Goal: Task Accomplishment & Management: Use online tool/utility

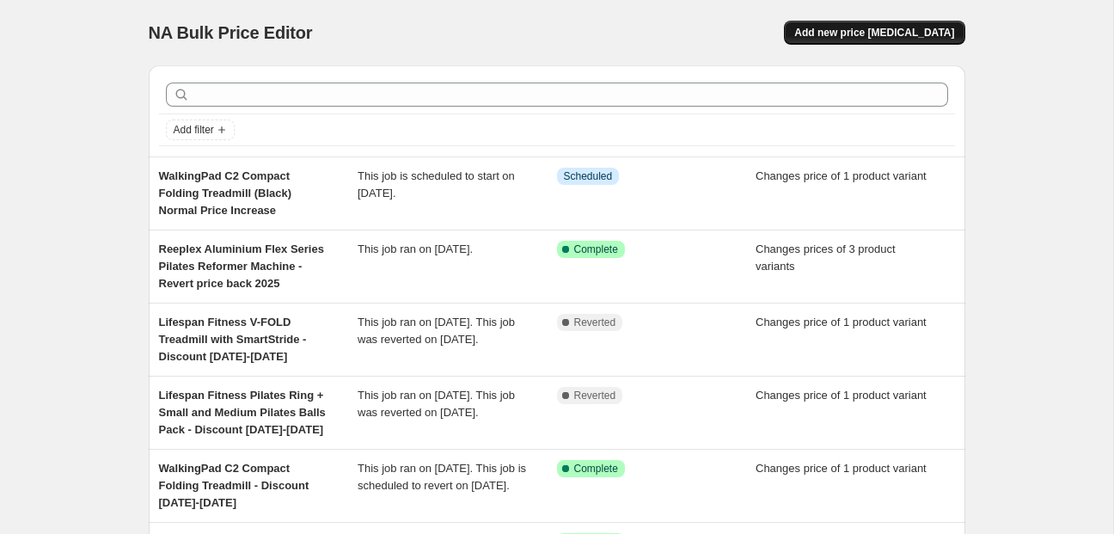
click at [853, 34] on span "Add new price [MEDICAL_DATA]" at bounding box center [875, 33] width 160 height 14
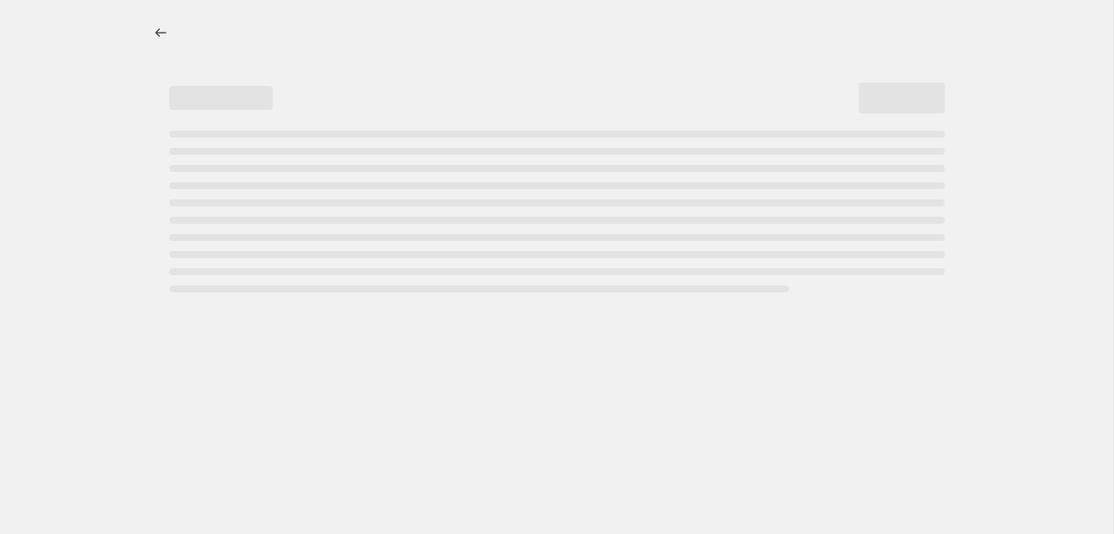
select select "percentage"
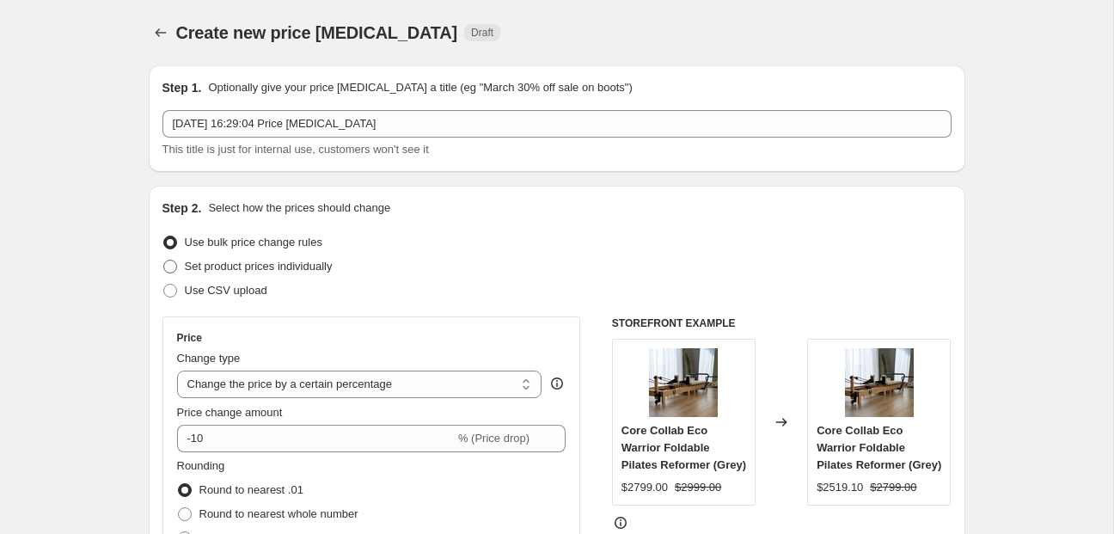
click at [319, 261] on span "Set product prices individually" at bounding box center [259, 266] width 148 height 13
click at [164, 261] on input "Set product prices individually" at bounding box center [163, 260] width 1 height 1
radio input "true"
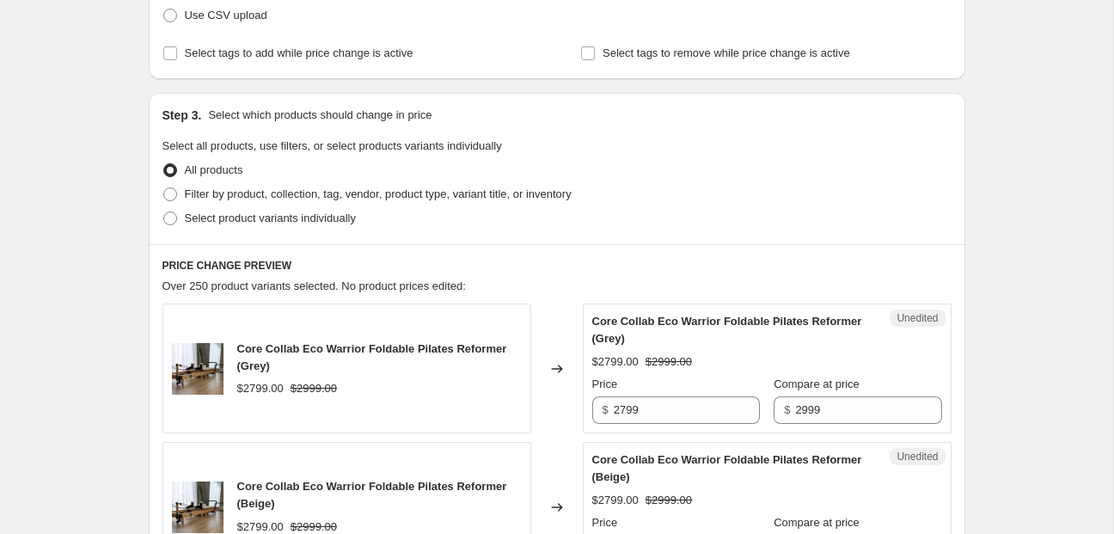
scroll to position [305, 0]
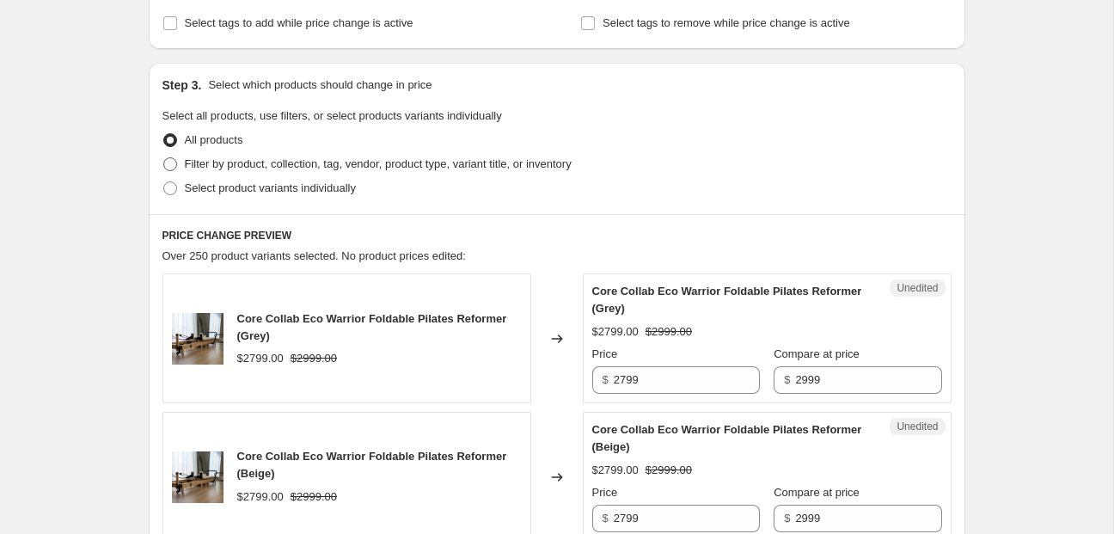
click at [282, 162] on span "Filter by product, collection, tag, vendor, product type, variant title, or inv…" at bounding box center [378, 163] width 387 height 13
click at [164, 158] on input "Filter by product, collection, tag, vendor, product type, variant title, or inv…" at bounding box center [163, 157] width 1 height 1
radio input "true"
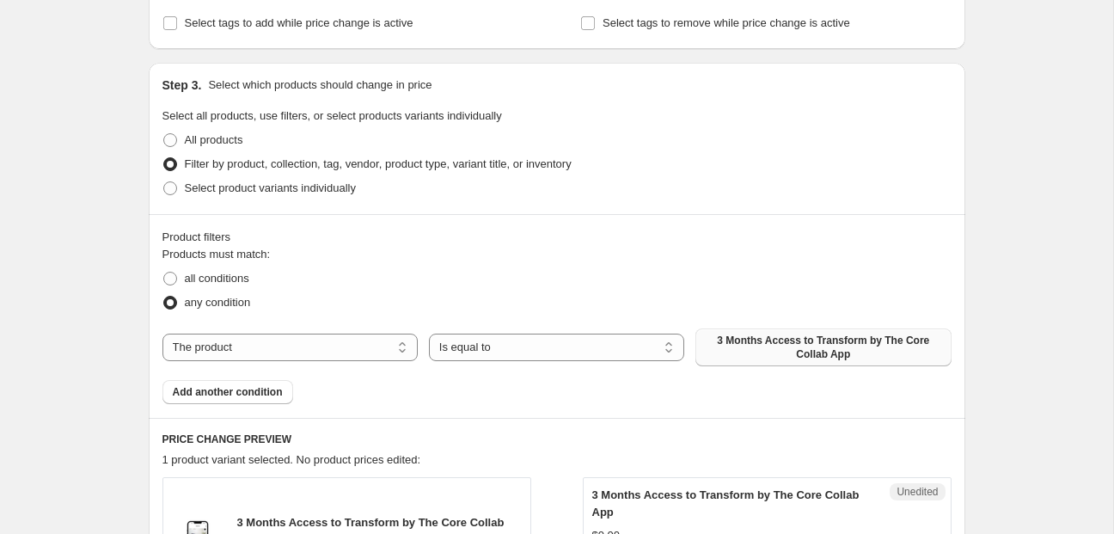
click at [774, 347] on span "3 Months Access to Transform by The Core Collab App" at bounding box center [823, 348] width 235 height 28
click at [288, 181] on span "Select product variants individually" at bounding box center [270, 188] width 171 height 17
click at [164, 181] on input "Select product variants individually" at bounding box center [163, 181] width 1 height 1
radio input "true"
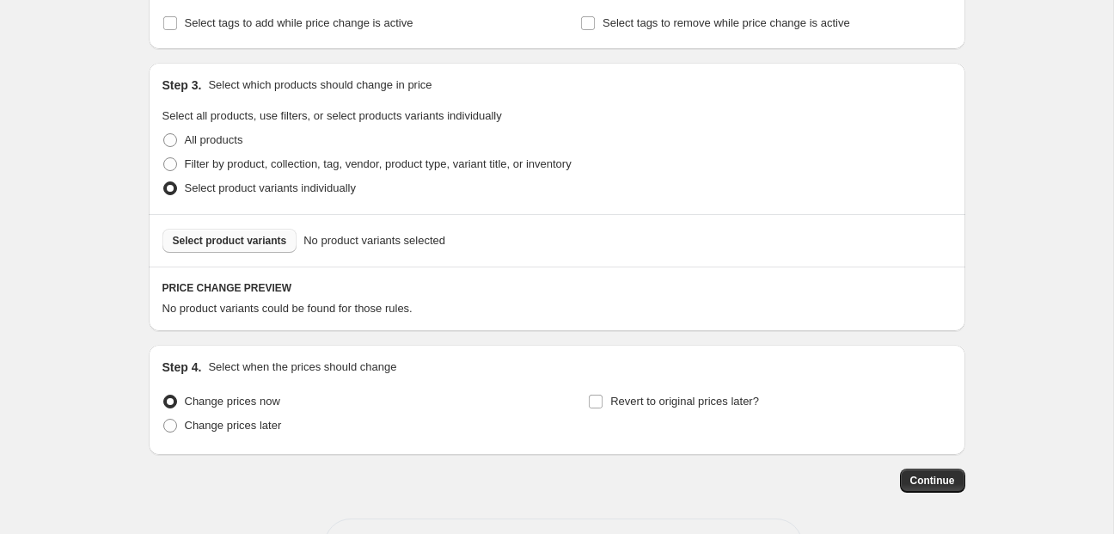
click at [268, 242] on span "Select product variants" at bounding box center [230, 241] width 114 height 14
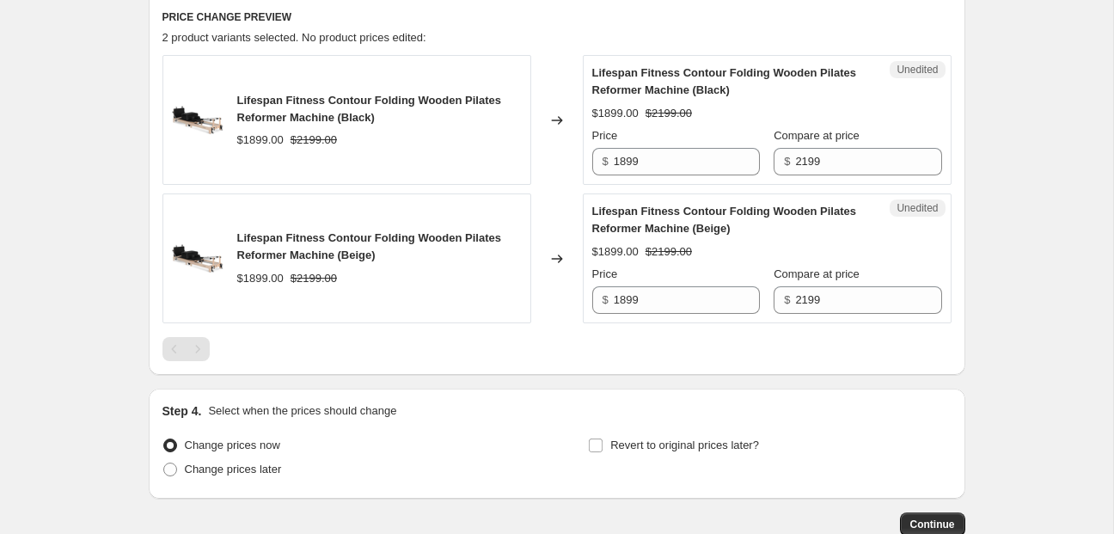
scroll to position [604, 0]
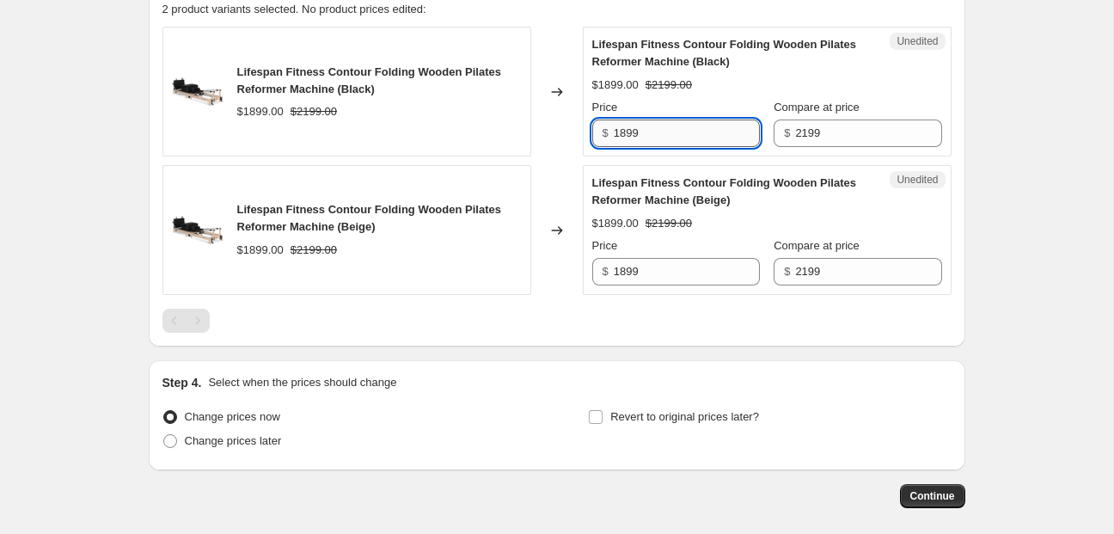
click at [623, 132] on input "1899" at bounding box center [687, 134] width 146 height 28
type input "1749"
click at [627, 272] on input "1899" at bounding box center [687, 272] width 146 height 28
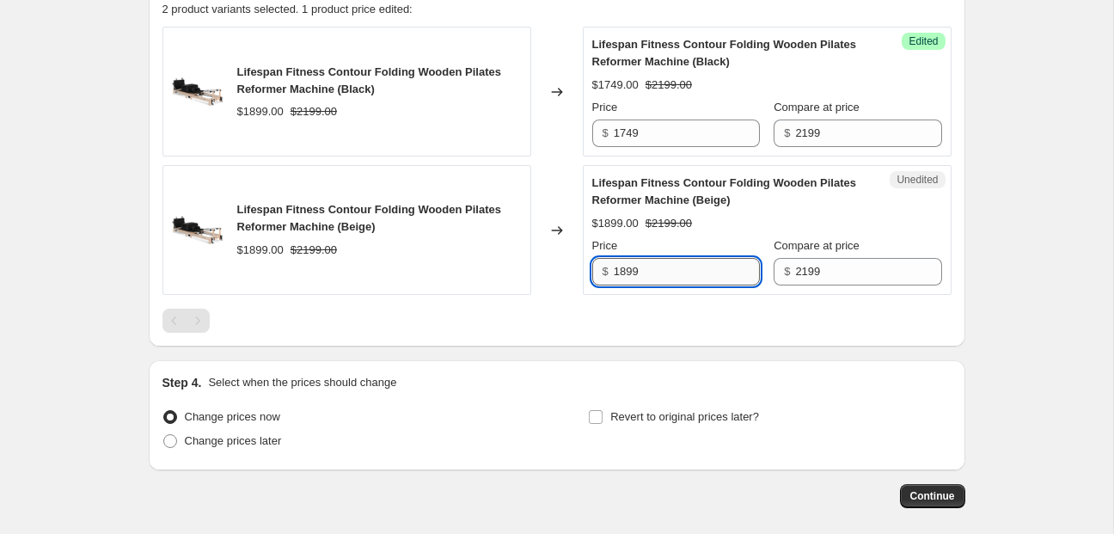
click at [627, 272] on input "1899" at bounding box center [687, 272] width 146 height 28
type input "1749"
click at [593, 420] on input "Revert to original prices later?" at bounding box center [596, 417] width 14 height 14
checkbox input "true"
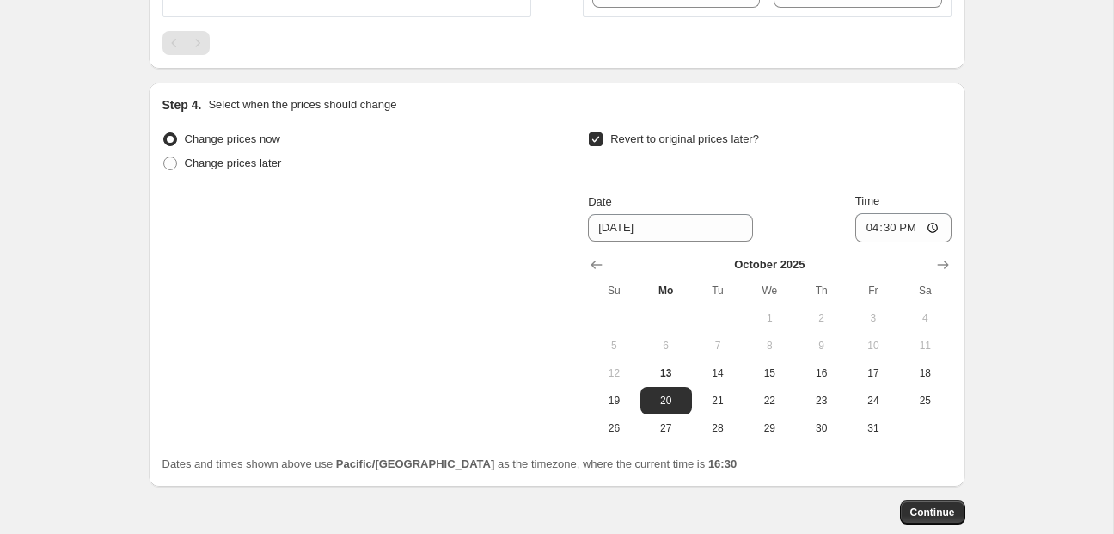
scroll to position [893, 0]
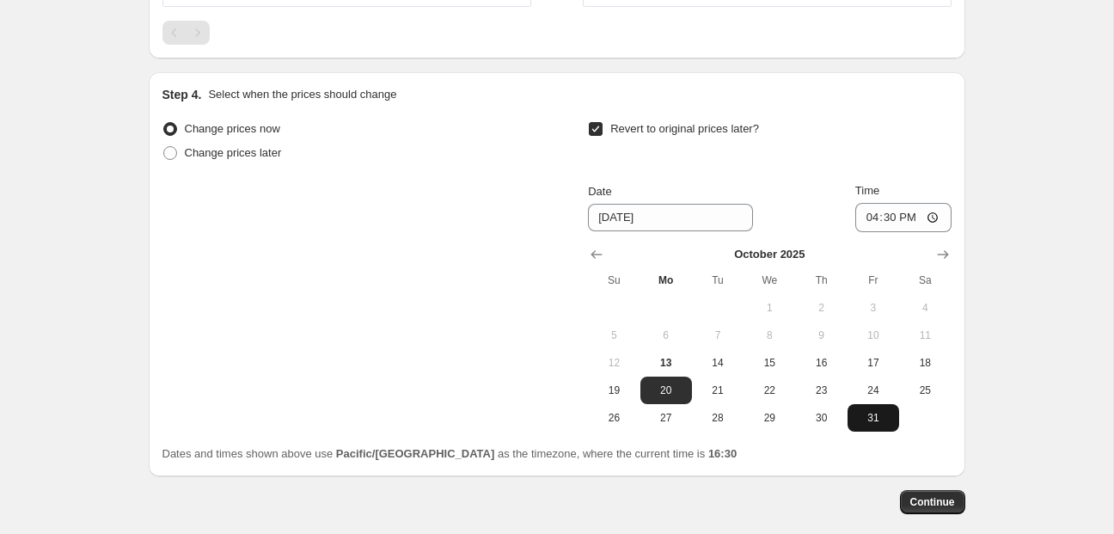
click at [874, 416] on span "31" at bounding box center [874, 418] width 38 height 14
type input "[DATE]"
click at [867, 214] on input "16:30" at bounding box center [904, 217] width 96 height 29
click at [869, 218] on input "17:00" at bounding box center [904, 217] width 96 height 29
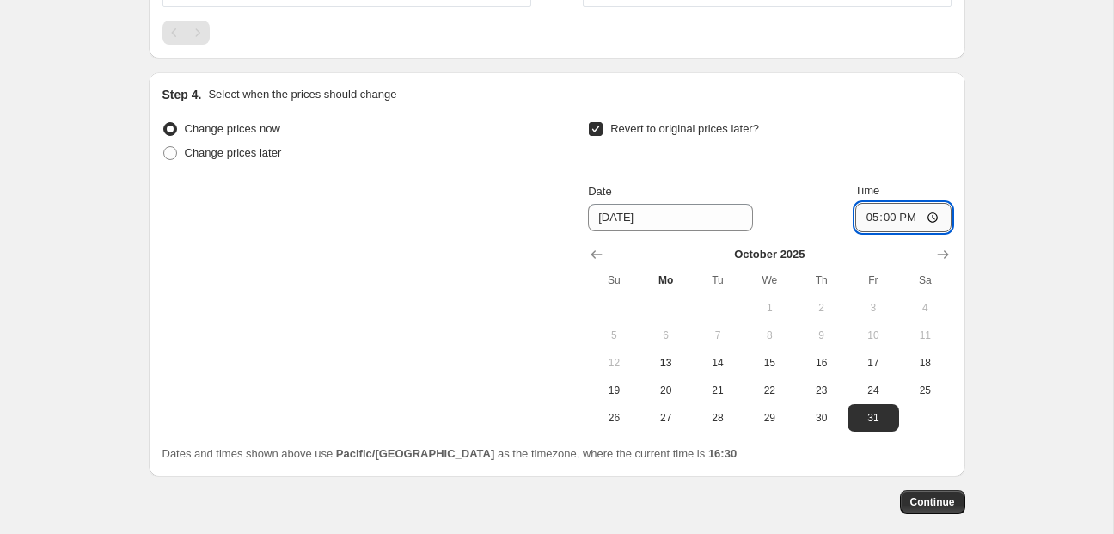
type input "19:00"
click at [937, 498] on span "Continue" at bounding box center [933, 502] width 45 height 14
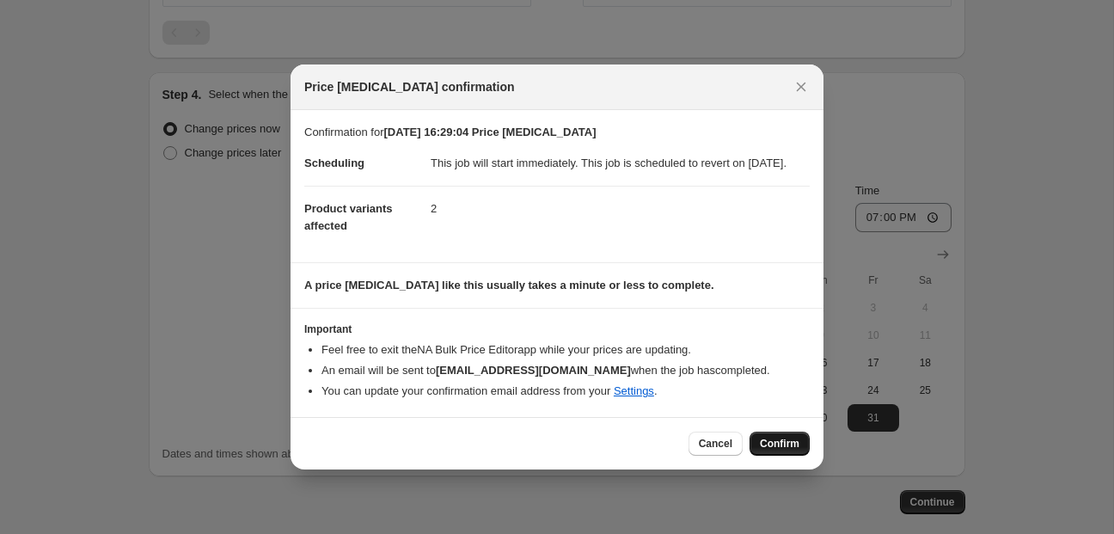
click at [770, 451] on span "Confirm" at bounding box center [780, 444] width 40 height 14
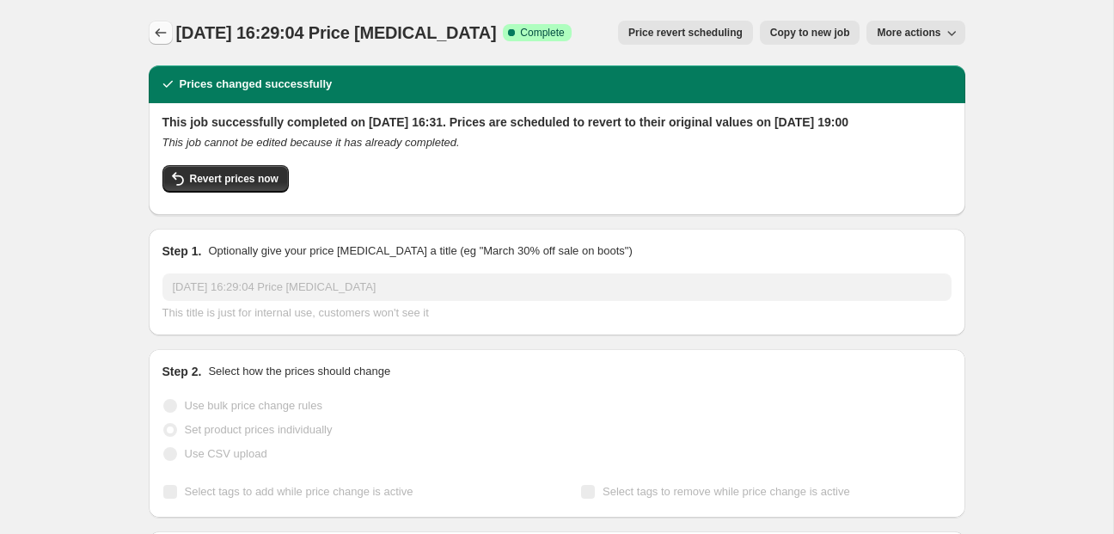
click at [165, 22] on button "Price change jobs" at bounding box center [161, 33] width 24 height 24
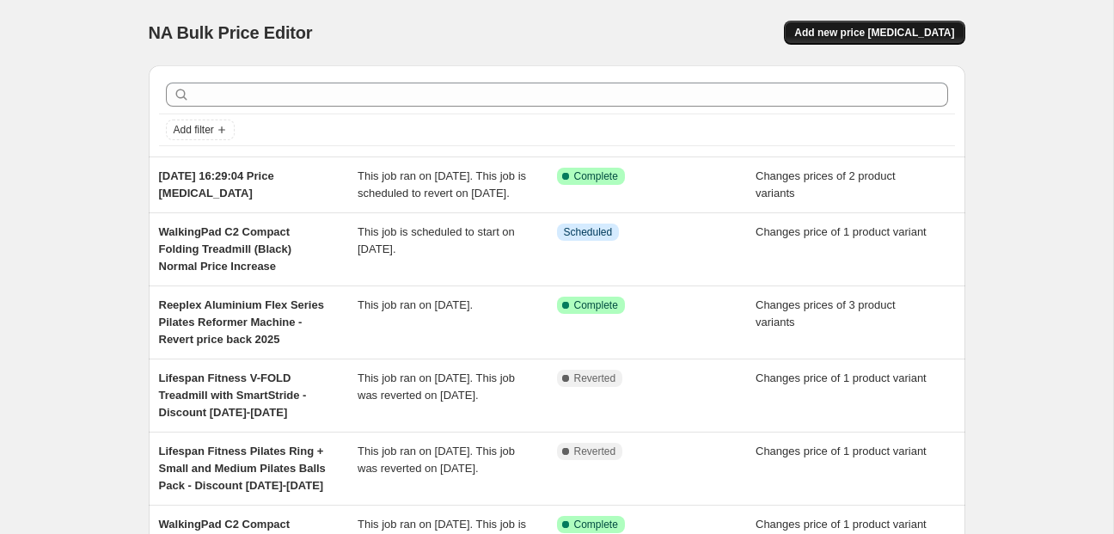
click at [893, 35] on span "Add new price [MEDICAL_DATA]" at bounding box center [875, 33] width 160 height 14
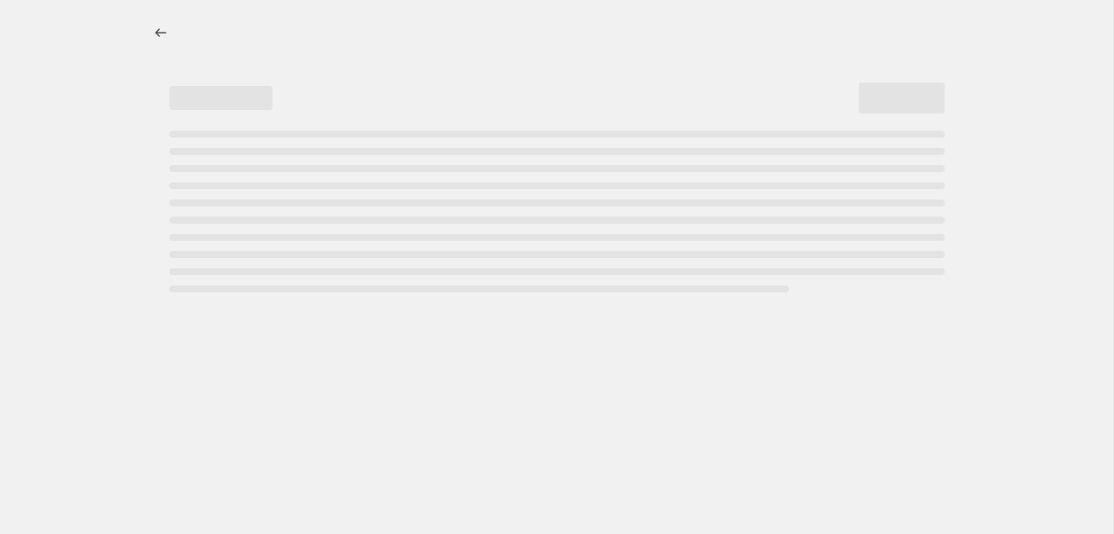
select select "percentage"
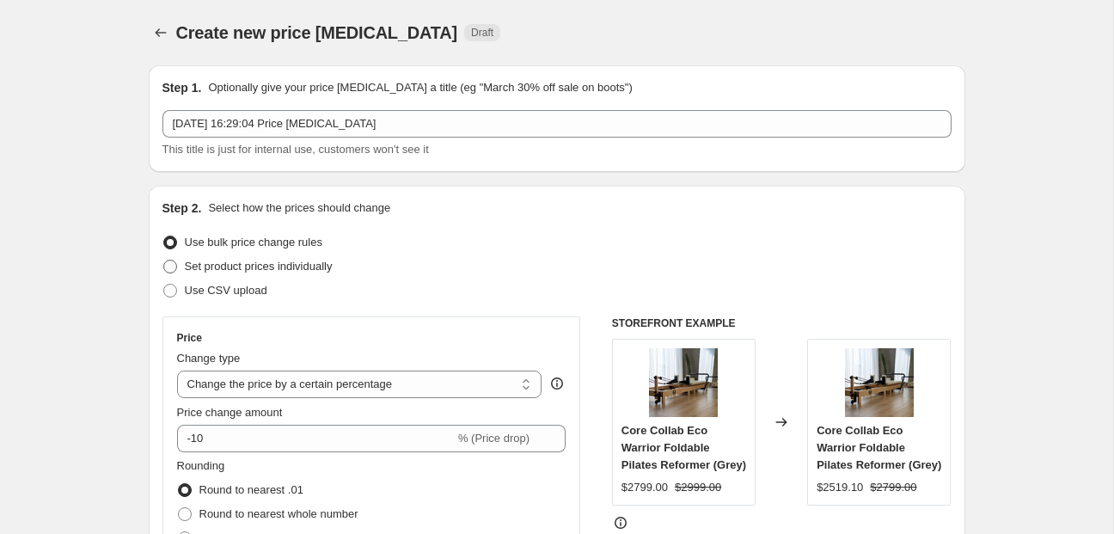
click at [286, 262] on span "Set product prices individually" at bounding box center [259, 266] width 148 height 13
click at [164, 261] on input "Set product prices individually" at bounding box center [163, 260] width 1 height 1
radio input "true"
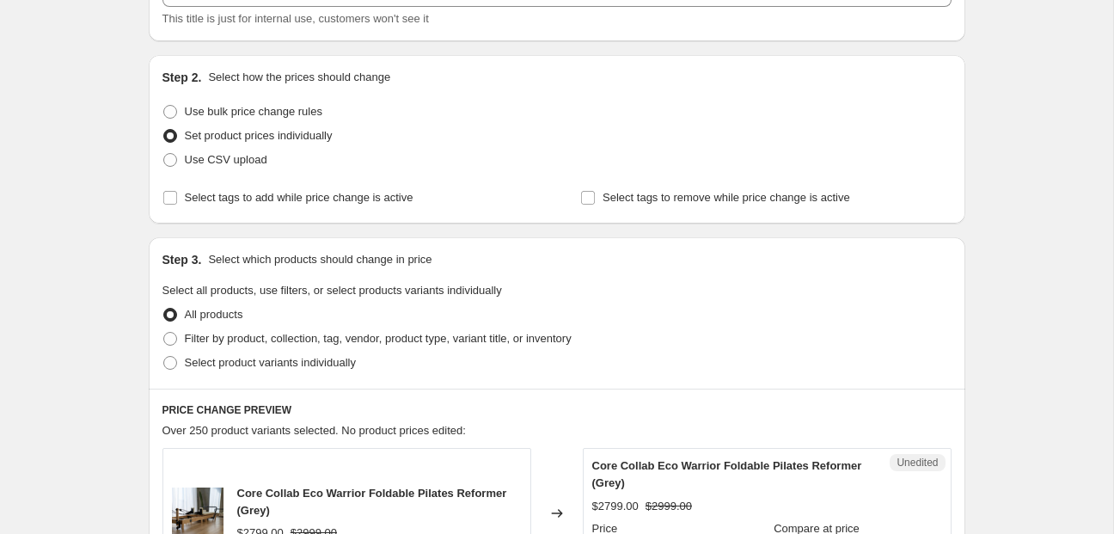
scroll to position [132, 0]
click at [284, 341] on span "Filter by product, collection, tag, vendor, product type, variant title, or inv…" at bounding box center [378, 337] width 387 height 13
click at [164, 332] on input "Filter by product, collection, tag, vendor, product type, variant title, or inv…" at bounding box center [163, 331] width 1 height 1
radio input "true"
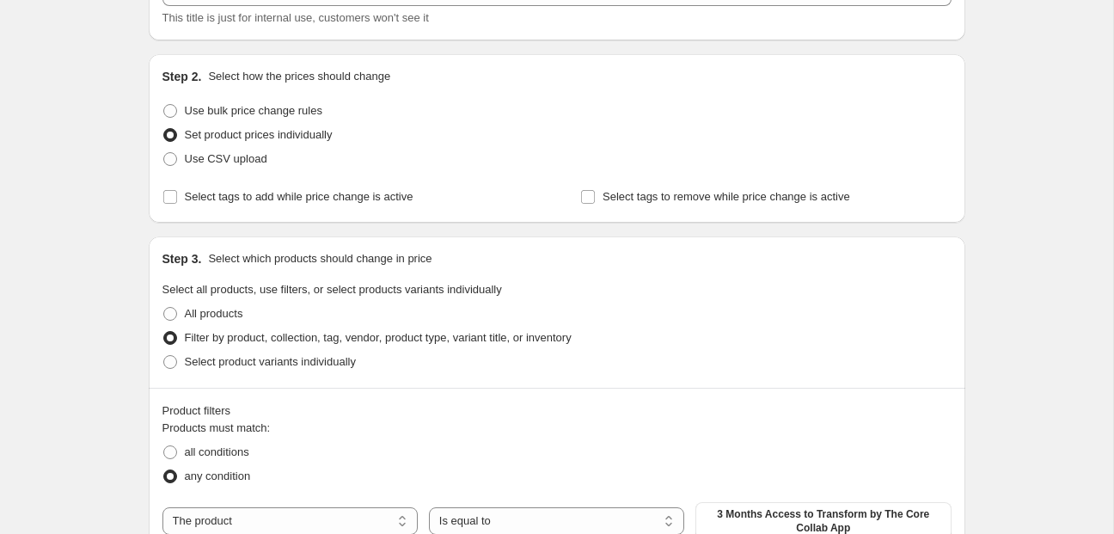
click at [284, 341] on span "Filter by product, collection, tag, vendor, product type, variant title, or inv…" at bounding box center [378, 337] width 387 height 13
click at [164, 332] on input "Filter by product, collection, tag, vendor, product type, variant title, or inv…" at bounding box center [163, 331] width 1 height 1
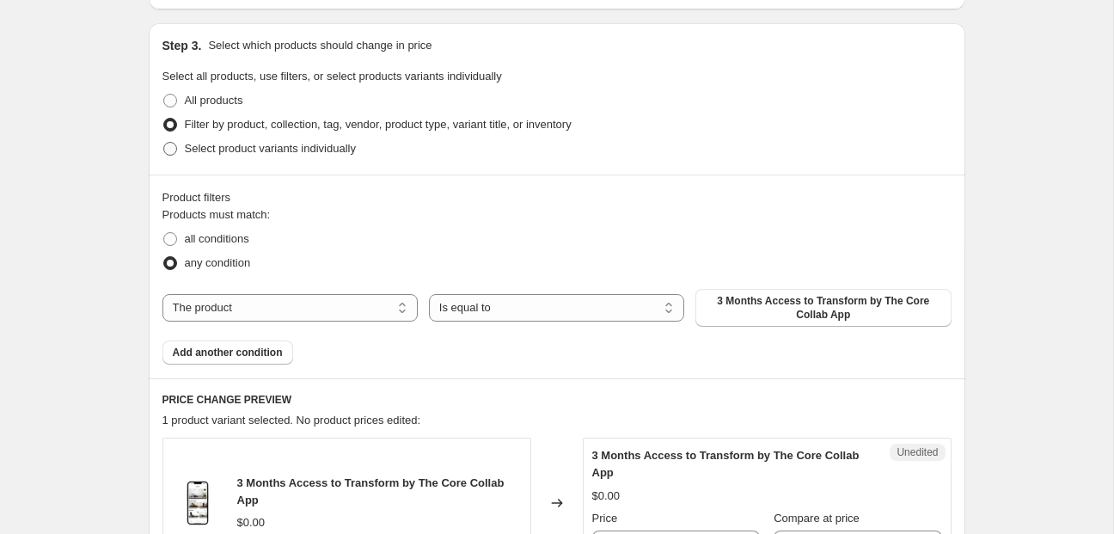
scroll to position [349, 0]
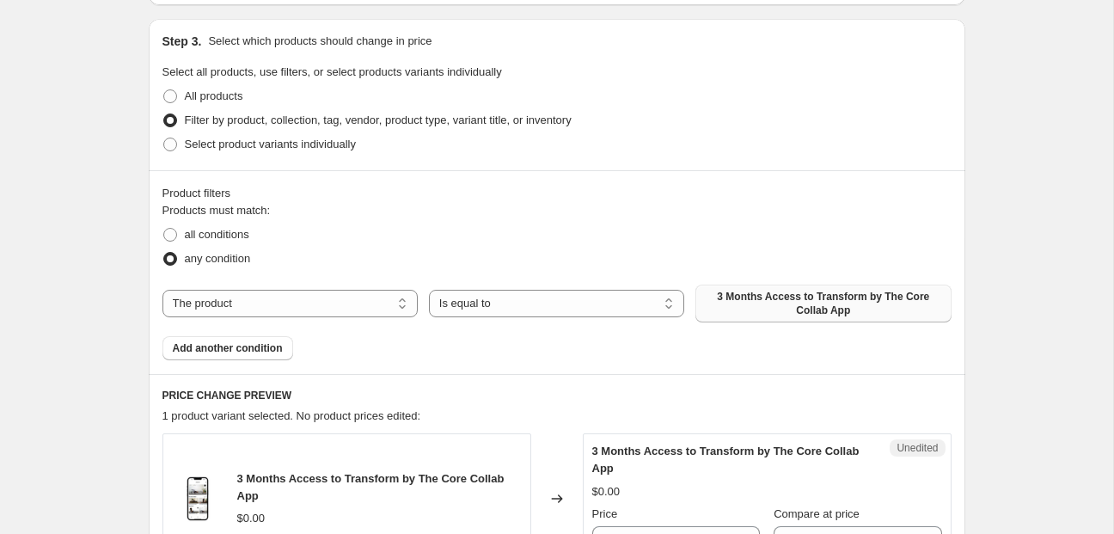
click at [731, 305] on span "3 Months Access to Transform by The Core Collab App" at bounding box center [823, 304] width 235 height 28
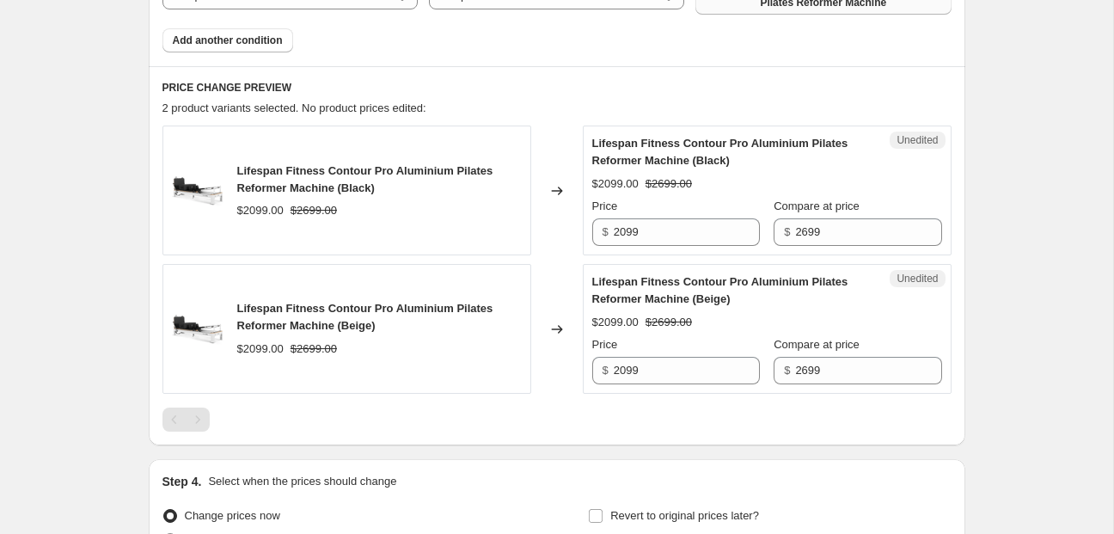
scroll to position [659, 0]
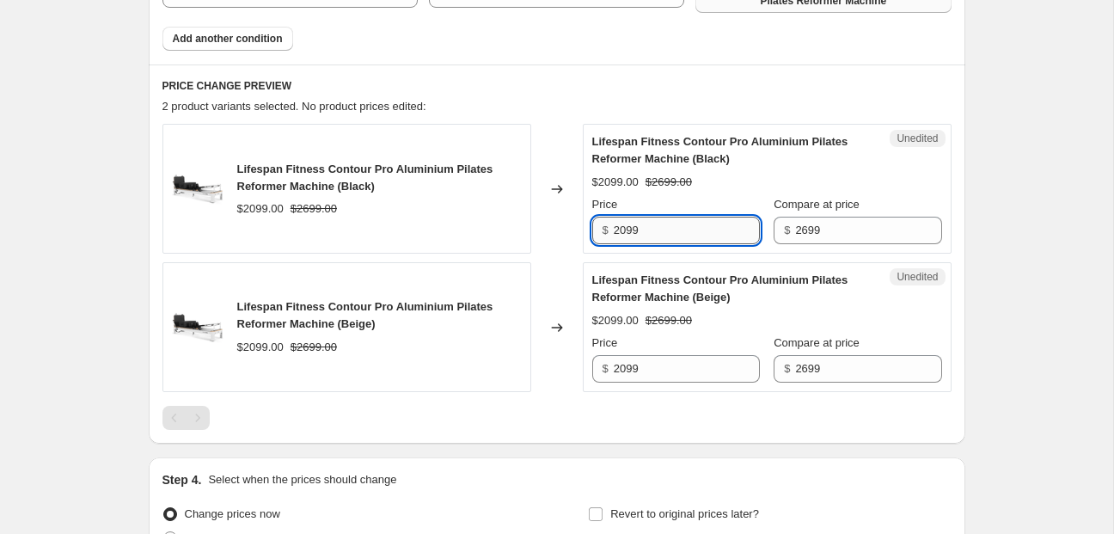
click at [619, 227] on input "2099" at bounding box center [687, 231] width 146 height 28
type input "2019"
click at [623, 363] on input "2099" at bounding box center [687, 369] width 146 height 28
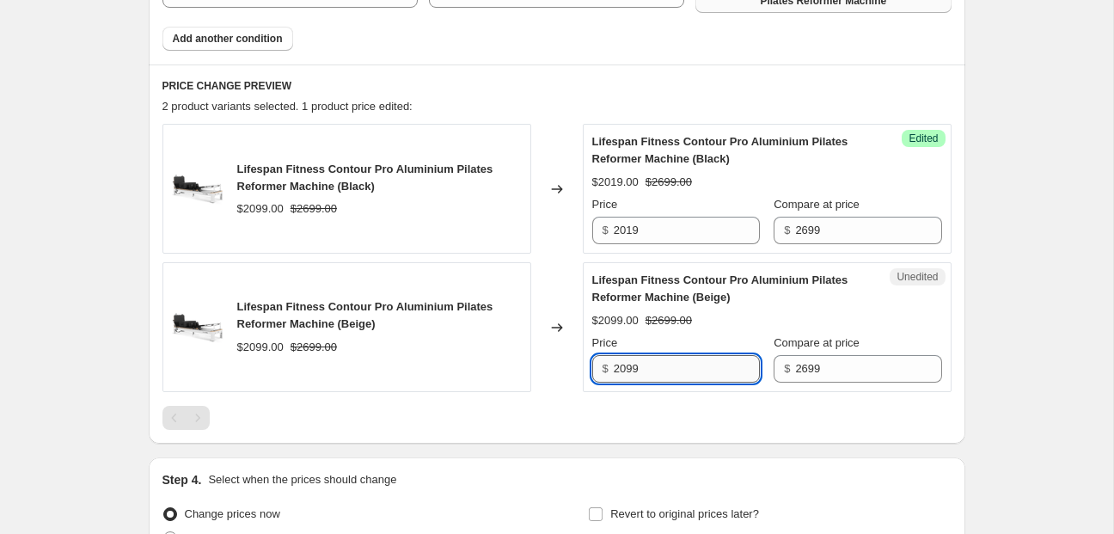
click at [623, 363] on input "2099" at bounding box center [687, 369] width 146 height 28
type input "2019"
click at [626, 439] on div "PRICE CHANGE PREVIEW 2 product variants selected. 1 product price edited: Lifes…" at bounding box center [557, 253] width 817 height 379
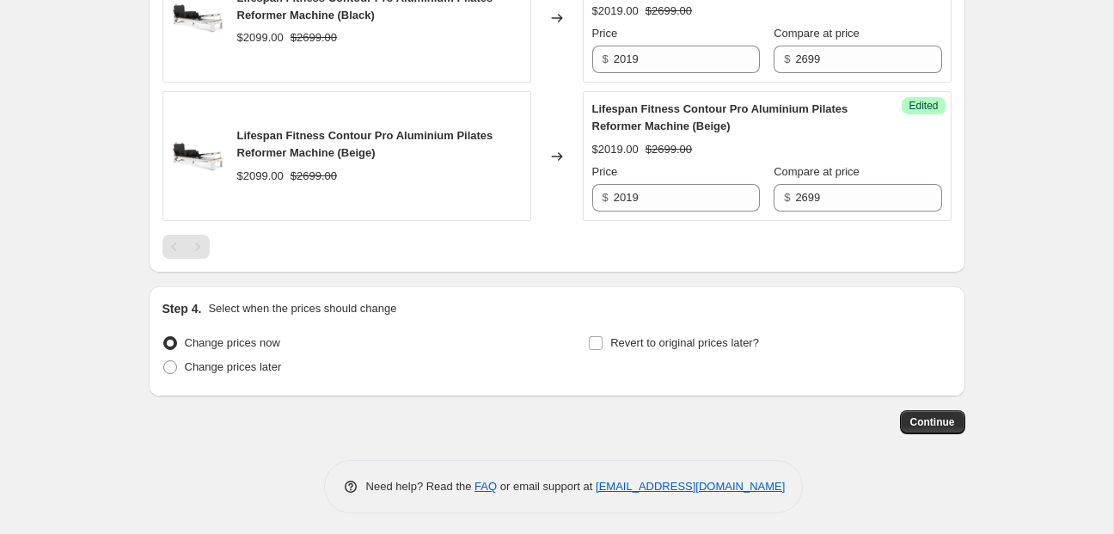
scroll to position [835, 0]
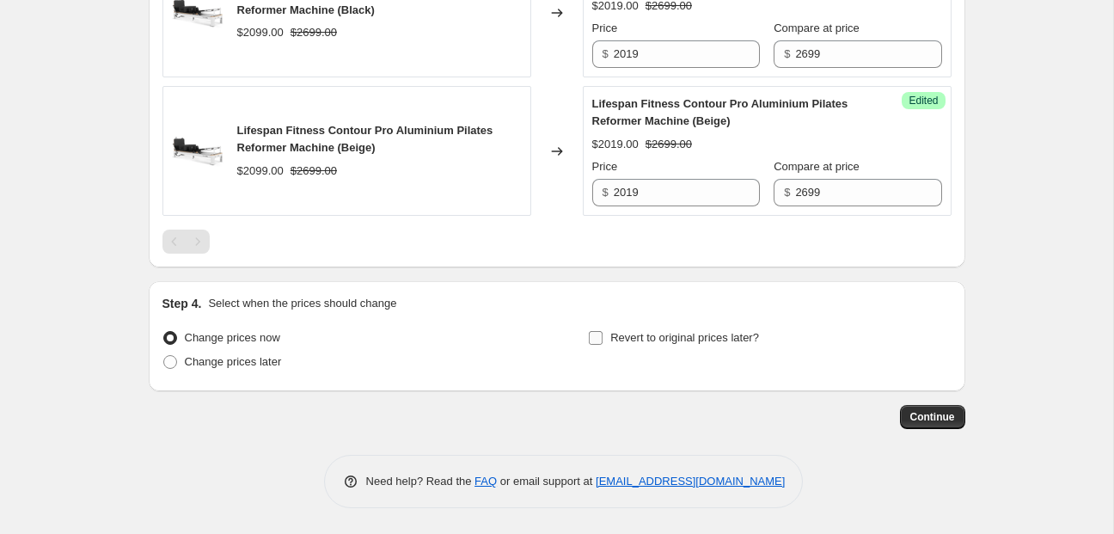
click at [648, 335] on span "Revert to original prices later?" at bounding box center [685, 337] width 149 height 13
click at [603, 335] on input "Revert to original prices later?" at bounding box center [596, 338] width 14 height 14
checkbox input "true"
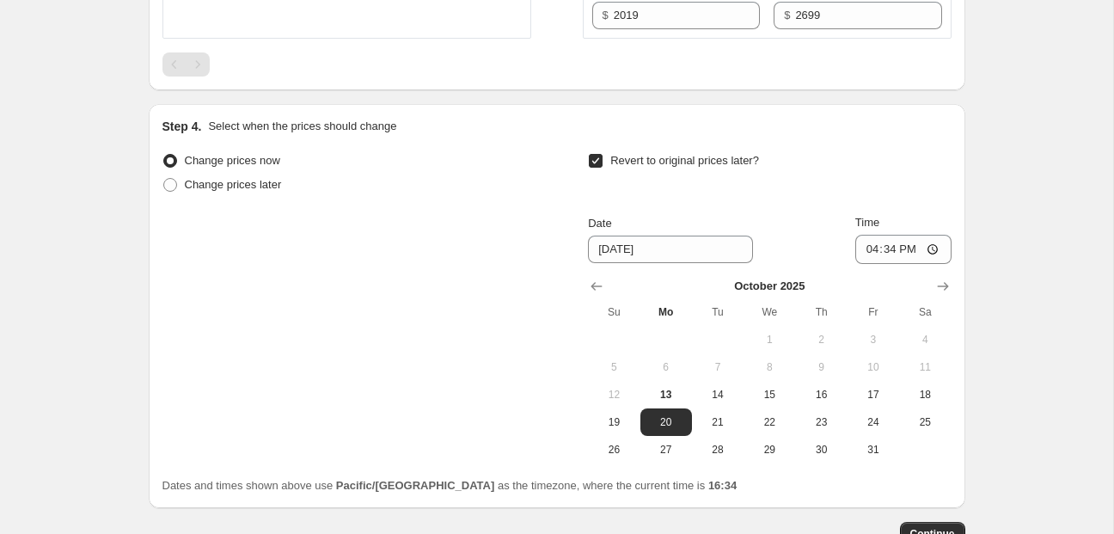
scroll to position [1046, 0]
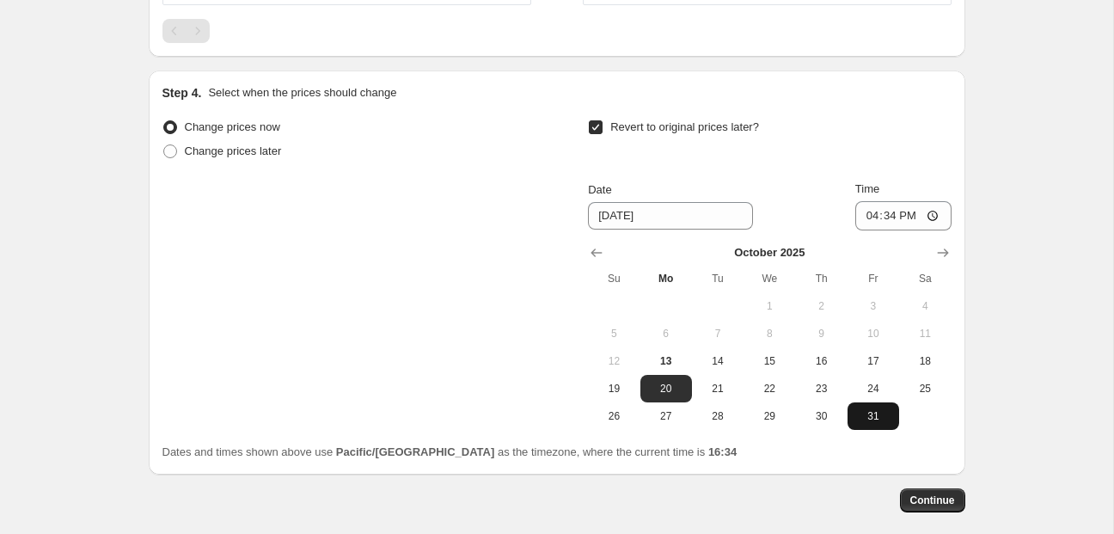
click at [874, 417] on span "31" at bounding box center [874, 416] width 38 height 14
type input "[DATE]"
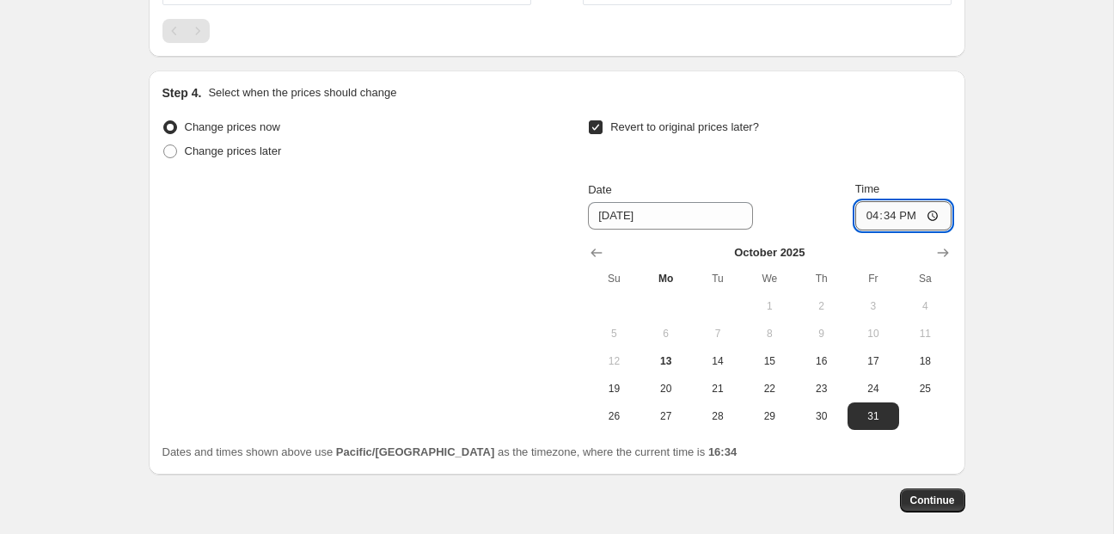
click at [865, 212] on input "16:34" at bounding box center [904, 215] width 96 height 29
type input "19:00"
click at [924, 505] on span "Continue" at bounding box center [933, 501] width 45 height 14
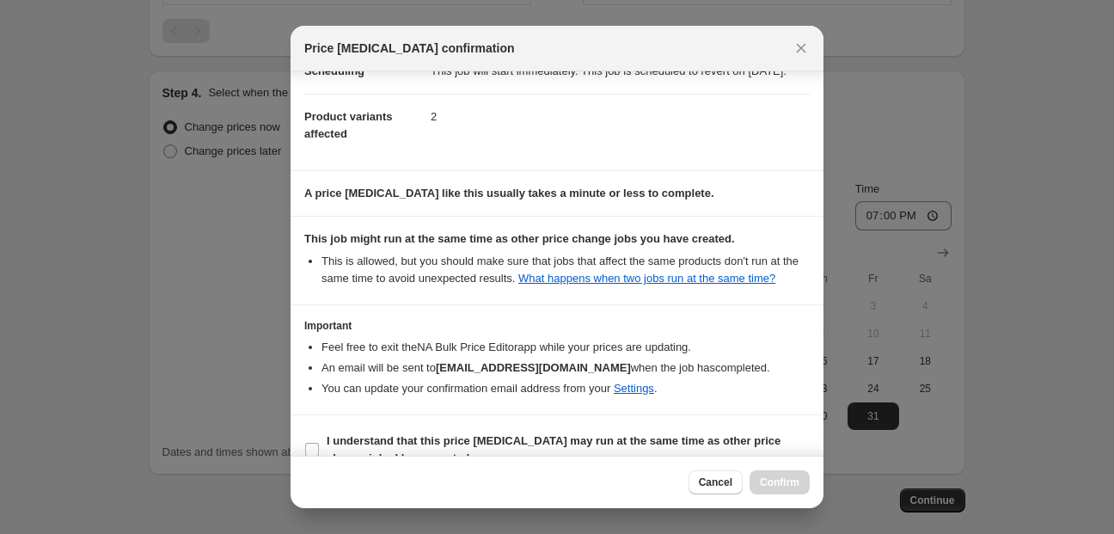
scroll to position [116, 0]
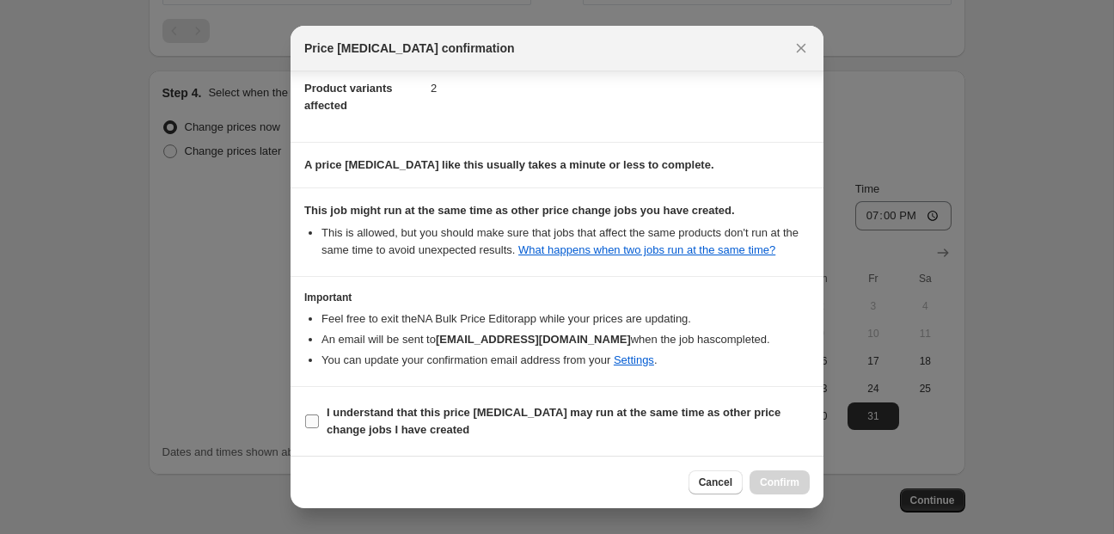
click at [478, 414] on b "I understand that this price [MEDICAL_DATA] may run at the same time as other p…" at bounding box center [554, 421] width 454 height 30
click at [319, 414] on input "I understand that this price [MEDICAL_DATA] may run at the same time as other p…" at bounding box center [312, 421] width 14 height 14
checkbox input "true"
click at [768, 479] on span "Confirm" at bounding box center [780, 483] width 40 height 14
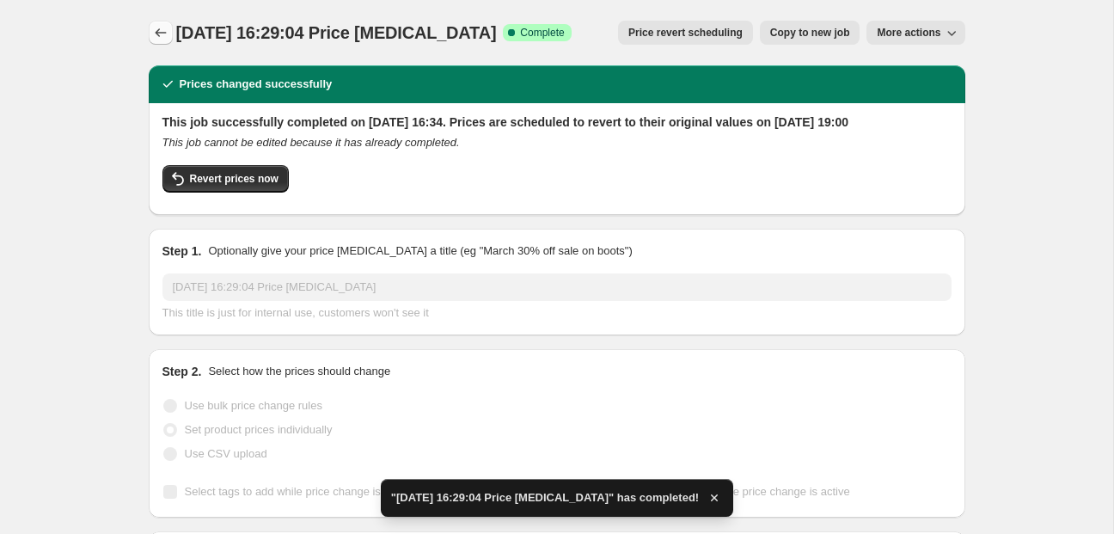
click at [164, 36] on icon "Price change jobs" at bounding box center [160, 32] width 17 height 17
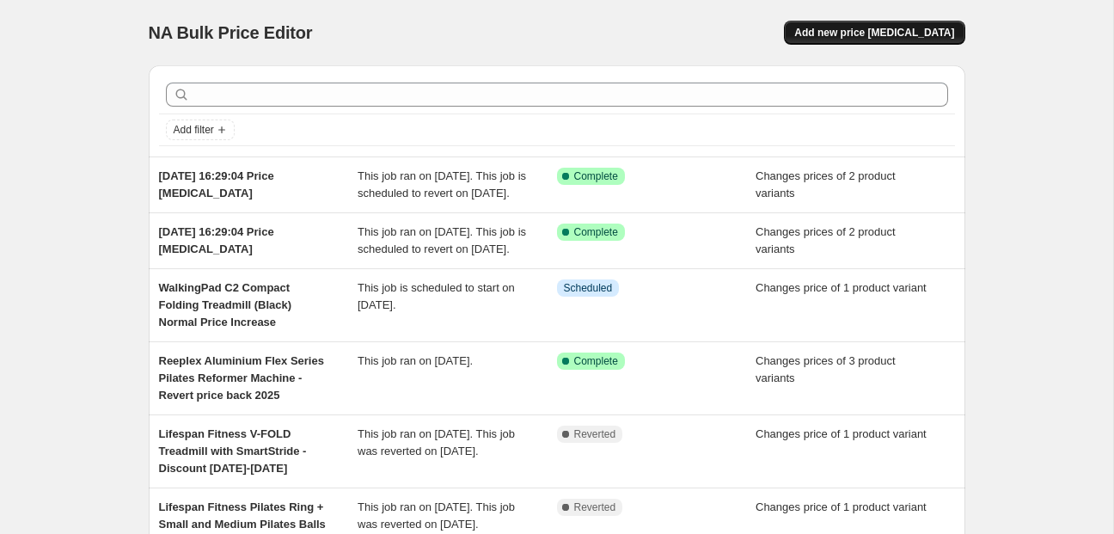
click at [908, 28] on span "Add new price [MEDICAL_DATA]" at bounding box center [875, 33] width 160 height 14
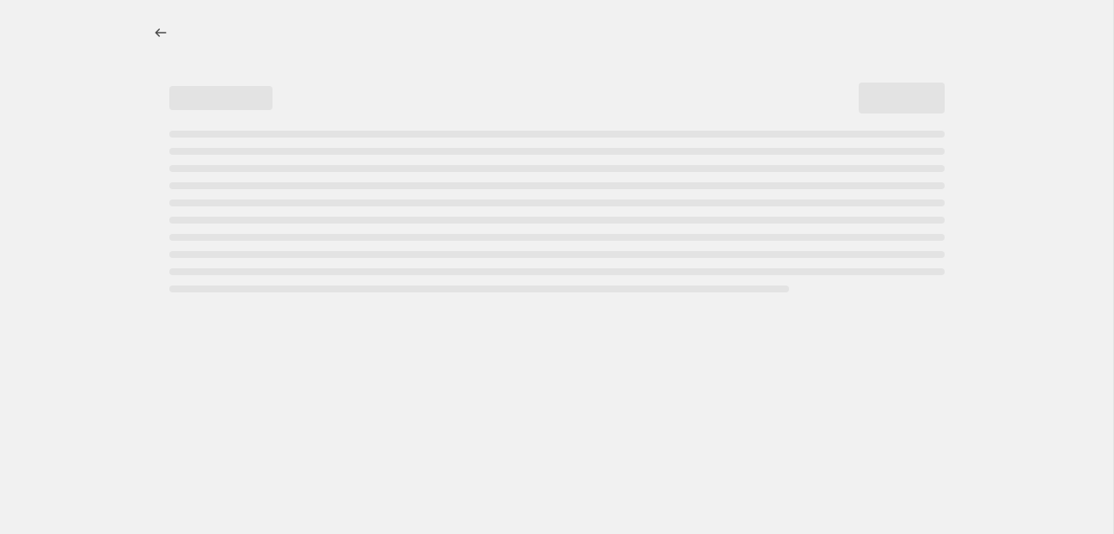
select select "percentage"
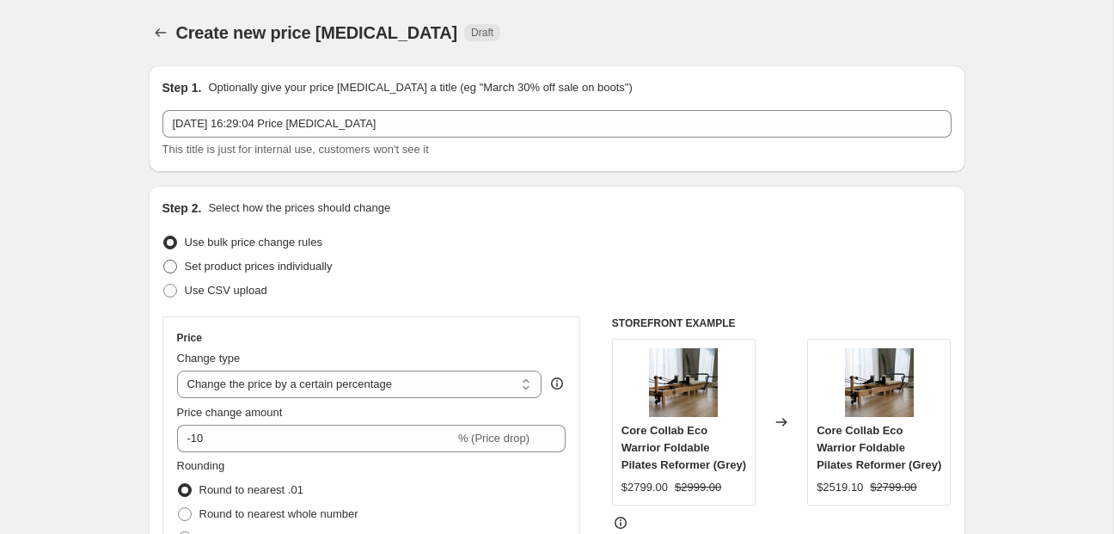
click at [279, 271] on span "Set product prices individually" at bounding box center [259, 266] width 148 height 13
click at [164, 261] on input "Set product prices individually" at bounding box center [163, 260] width 1 height 1
radio input "true"
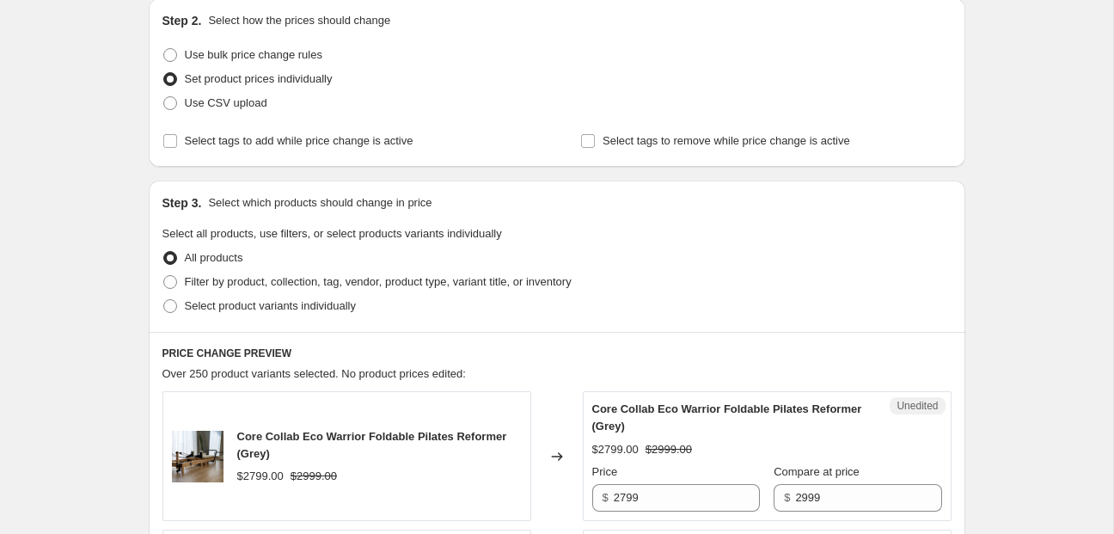
scroll to position [195, 0]
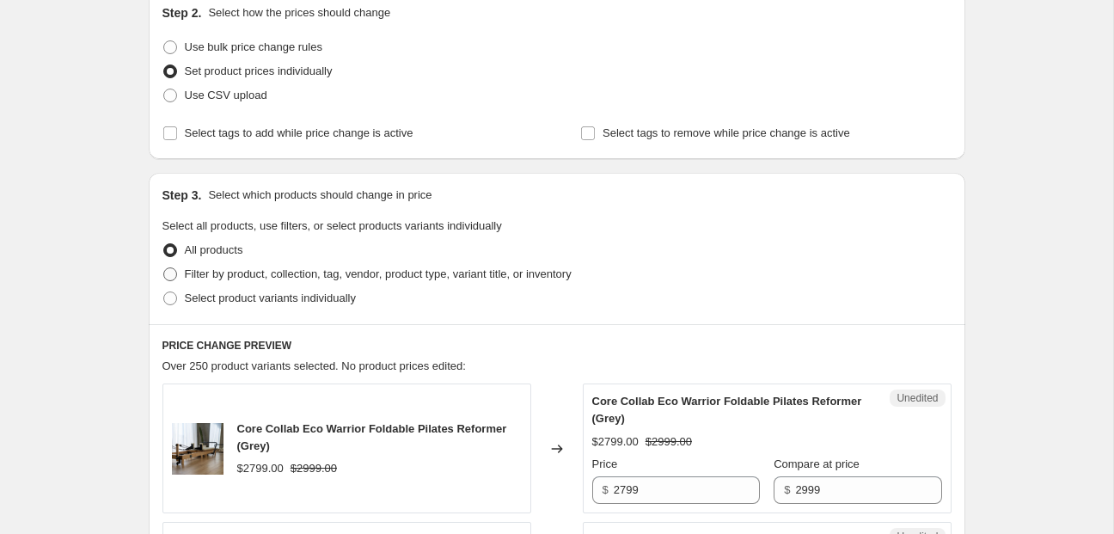
click at [402, 275] on span "Filter by product, collection, tag, vendor, product type, variant title, or inv…" at bounding box center [378, 273] width 387 height 13
click at [164, 268] on input "Filter by product, collection, tag, vendor, product type, variant title, or inv…" at bounding box center [163, 267] width 1 height 1
radio input "true"
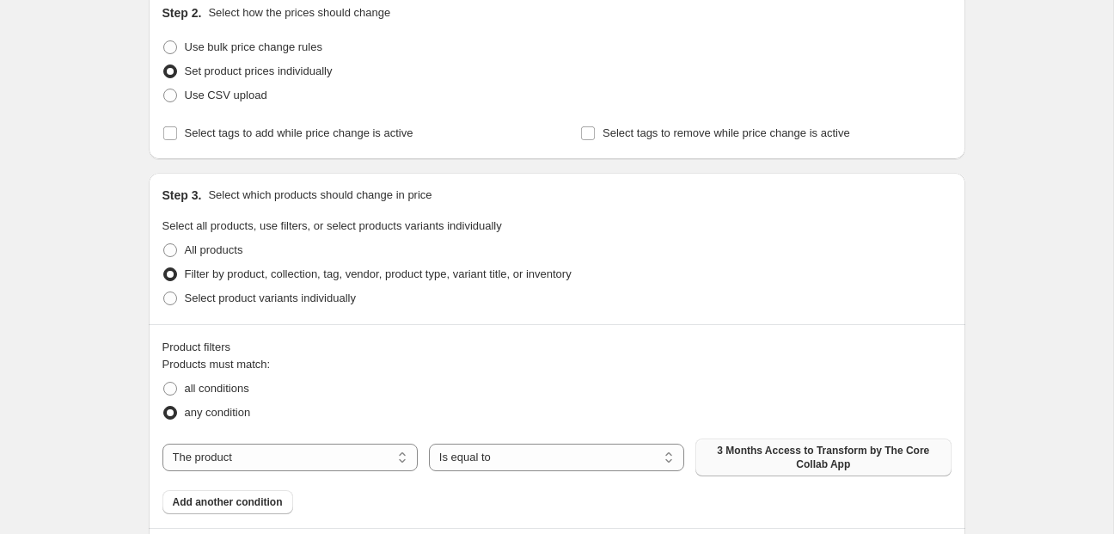
click at [733, 452] on span "3 Months Access to Transform by The Core Collab App" at bounding box center [823, 458] width 235 height 28
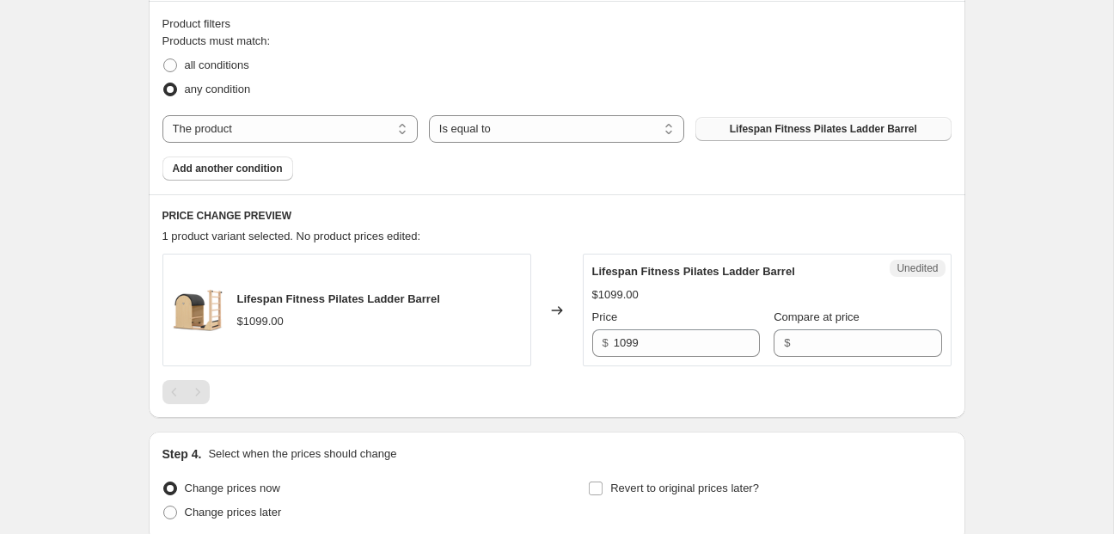
scroll to position [519, 0]
click at [627, 340] on input "1099" at bounding box center [687, 342] width 146 height 28
type input "1019"
click at [836, 395] on div at bounding box center [557, 391] width 789 height 24
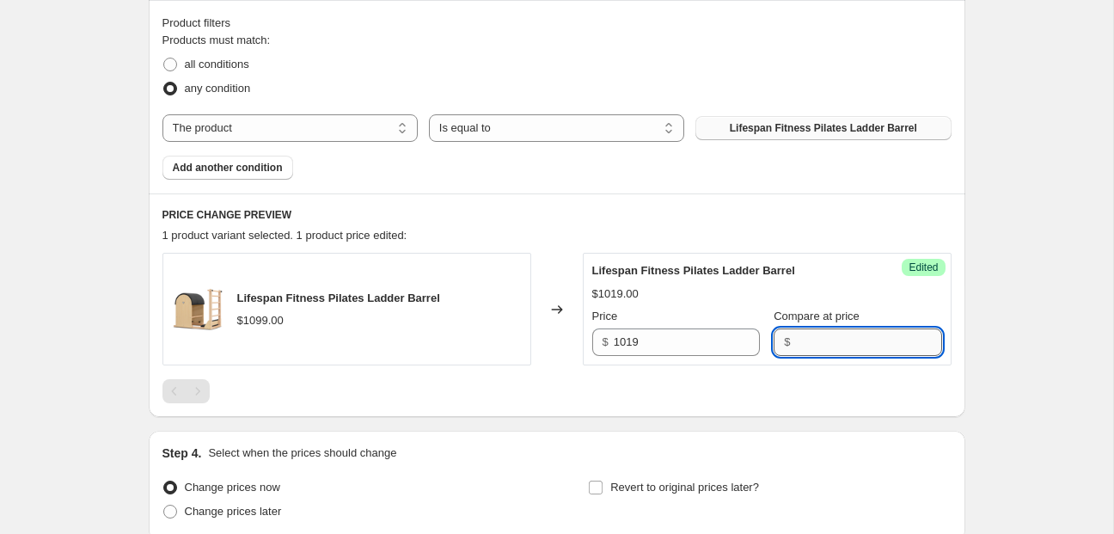
click at [795, 344] on input "Compare at price" at bounding box center [868, 342] width 146 height 28
type input "1499"
click at [973, 388] on div "Create new price [MEDICAL_DATA]. This page is ready Create new price [MEDICAL_D…" at bounding box center [557, 82] width 858 height 1203
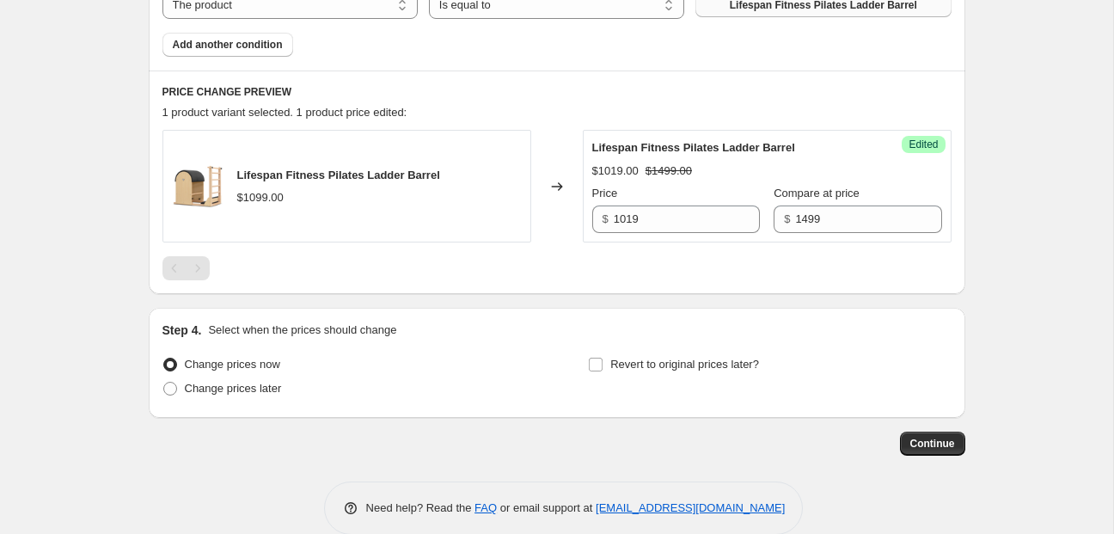
scroll to position [669, 0]
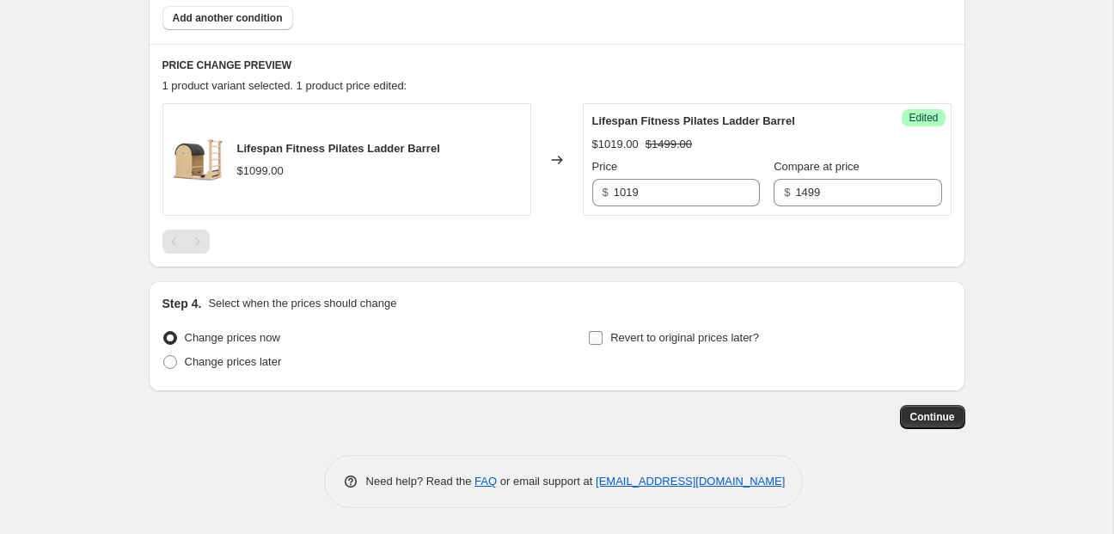
click at [598, 341] on input "Revert to original prices later?" at bounding box center [596, 338] width 14 height 14
checkbox input "true"
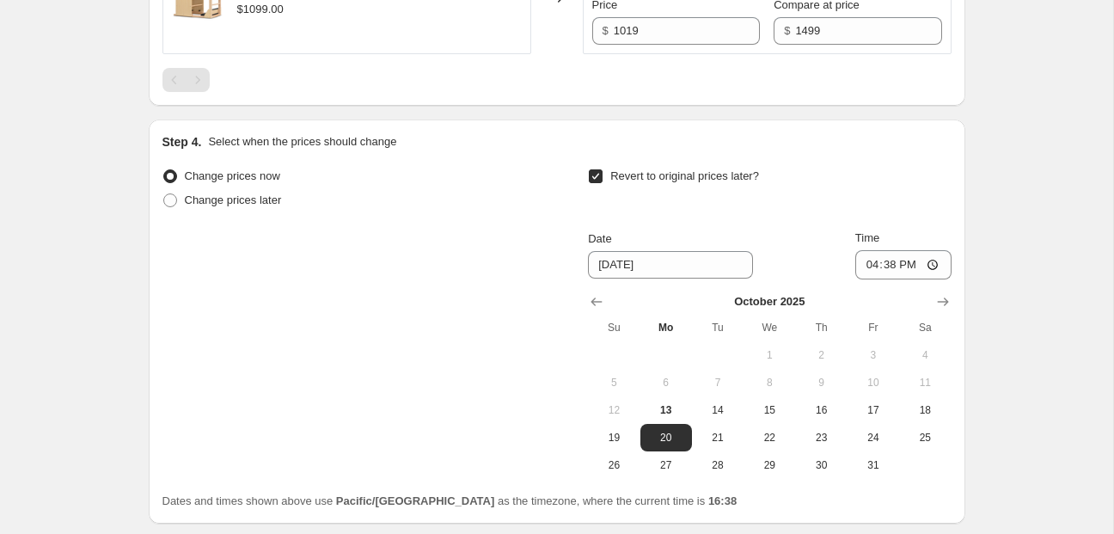
scroll to position [832, 0]
click at [887, 457] on span "31" at bounding box center [874, 464] width 38 height 14
type input "[DATE]"
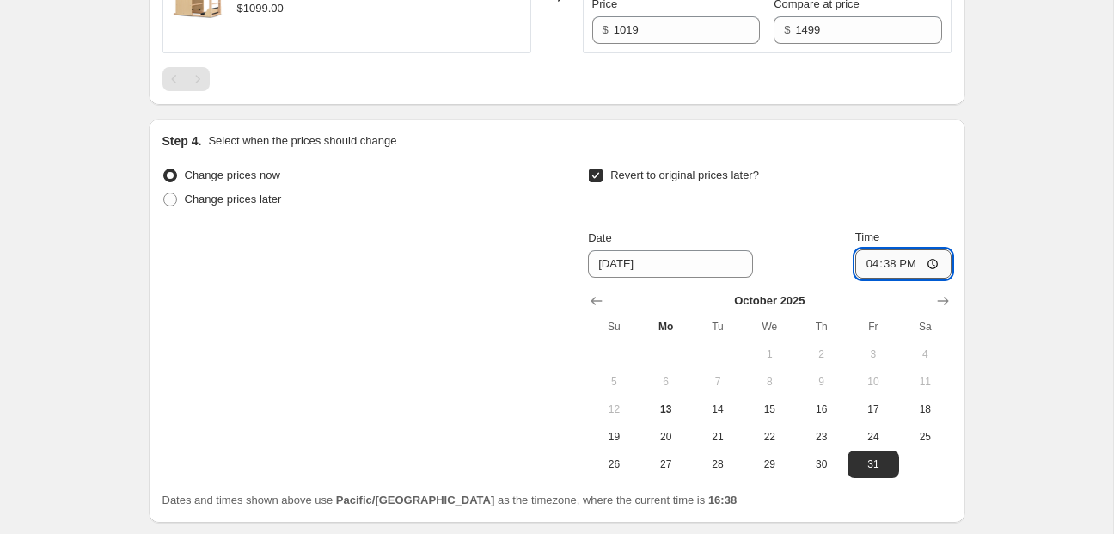
click at [867, 261] on input "16:38" at bounding box center [904, 263] width 96 height 29
type input "19:00"
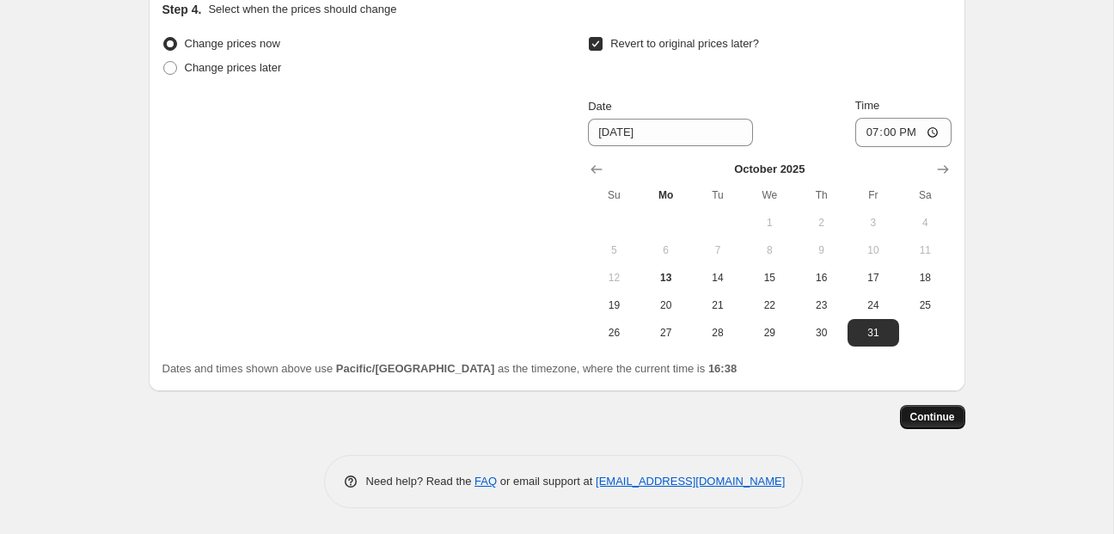
click at [946, 414] on span "Continue" at bounding box center [933, 417] width 45 height 14
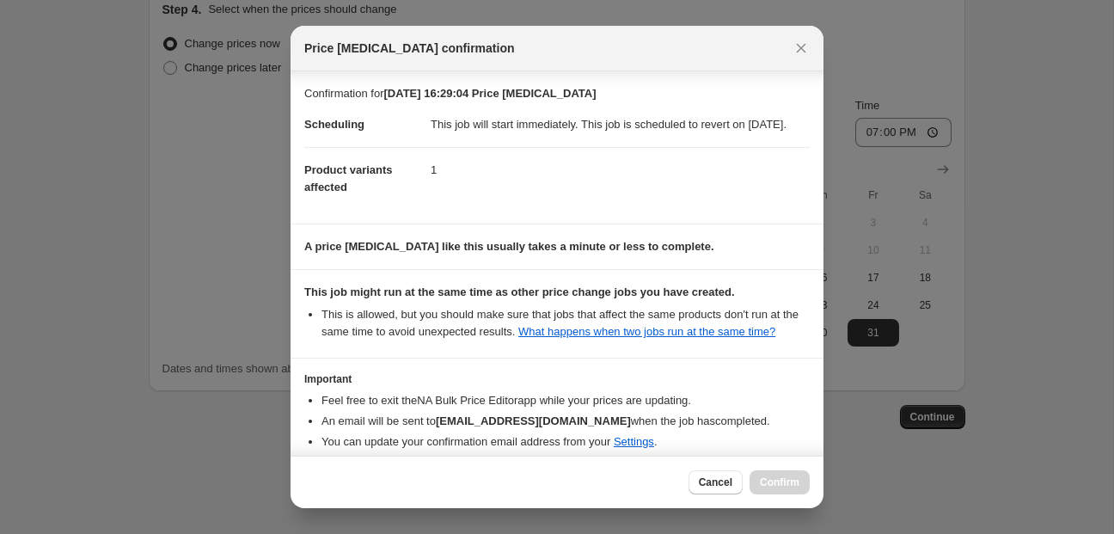
scroll to position [116, 0]
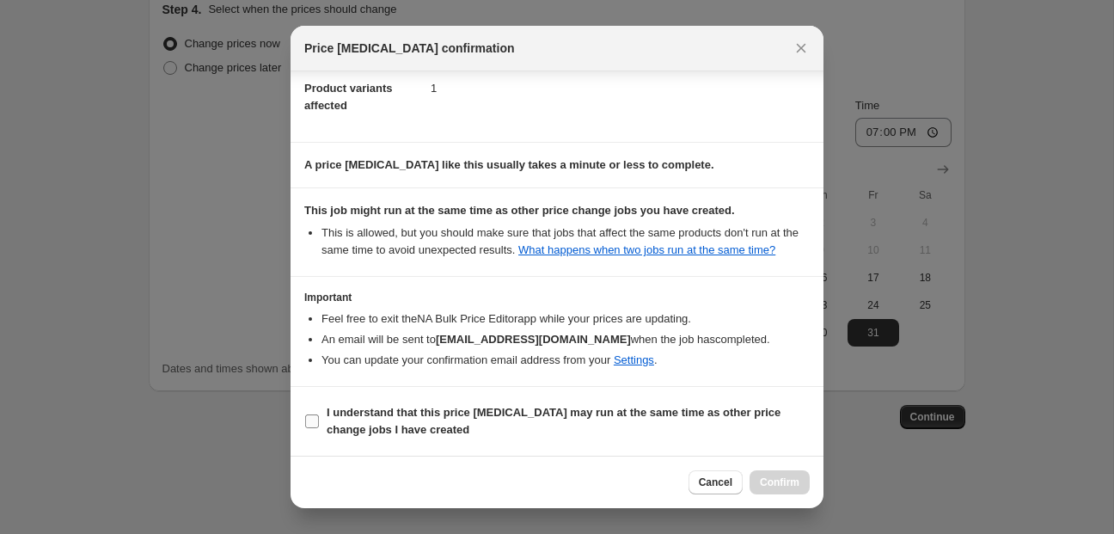
click at [315, 420] on input "I understand that this price [MEDICAL_DATA] may run at the same time as other p…" at bounding box center [312, 421] width 14 height 14
checkbox input "true"
click at [778, 482] on span "Confirm" at bounding box center [780, 483] width 40 height 14
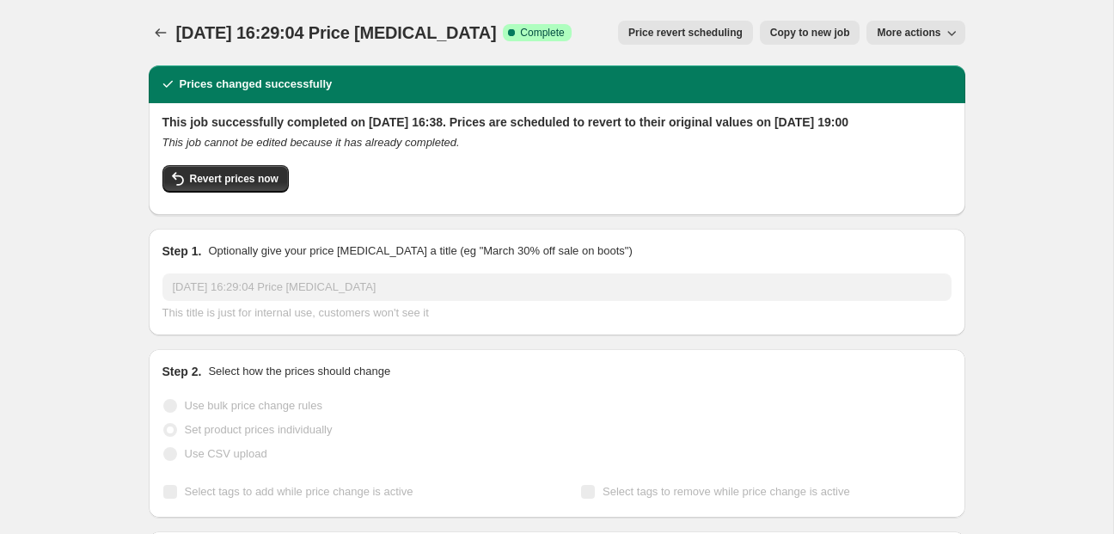
click at [163, 22] on button "Price change jobs" at bounding box center [161, 33] width 24 height 24
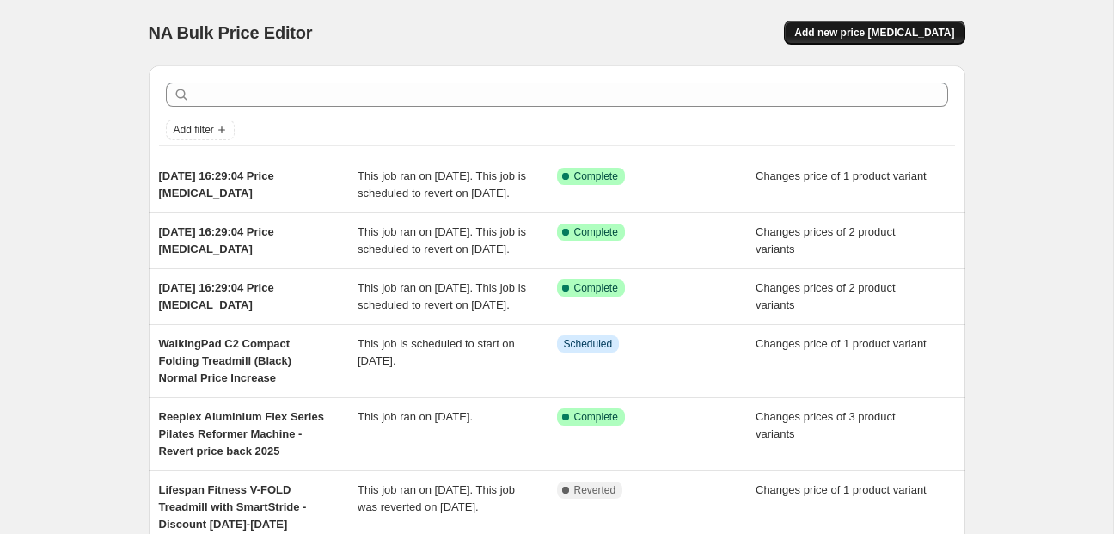
click at [891, 39] on span "Add new price [MEDICAL_DATA]" at bounding box center [875, 33] width 160 height 14
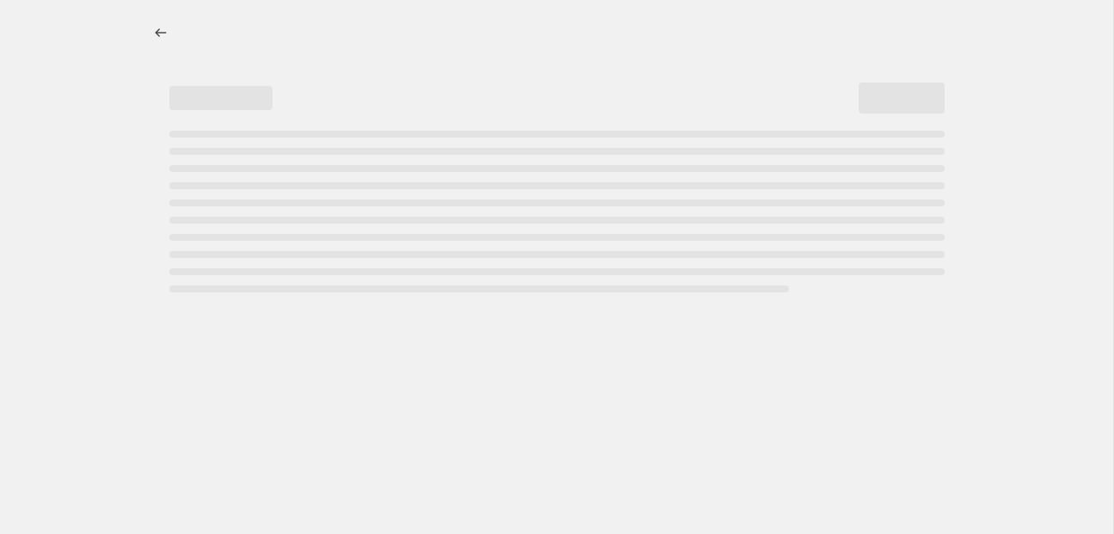
select select "percentage"
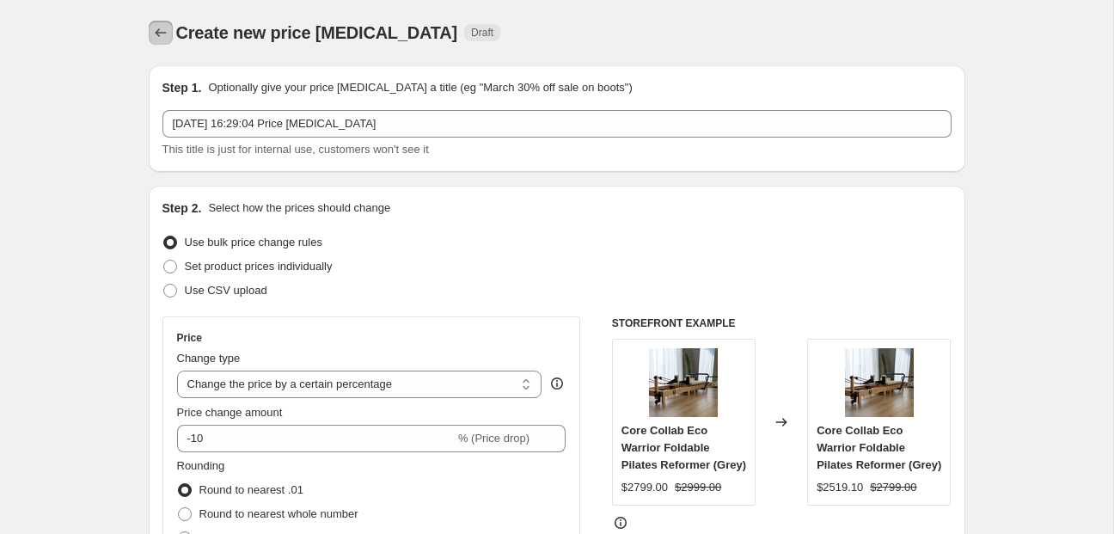
click at [163, 29] on icon "Price change jobs" at bounding box center [160, 32] width 17 height 17
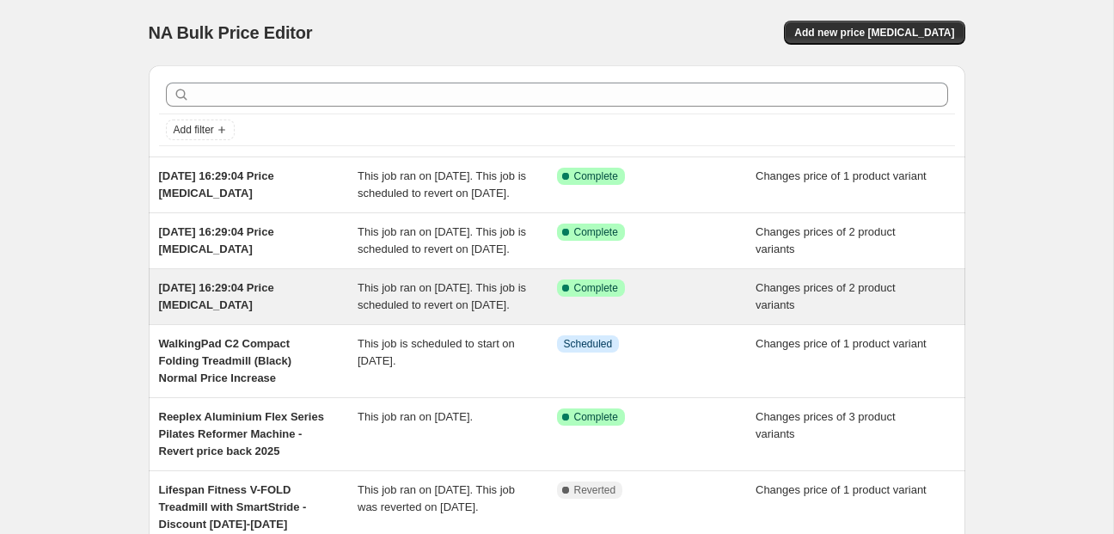
click at [186, 314] on div "[DATE] 16:29:04 Price [MEDICAL_DATA]" at bounding box center [258, 296] width 199 height 34
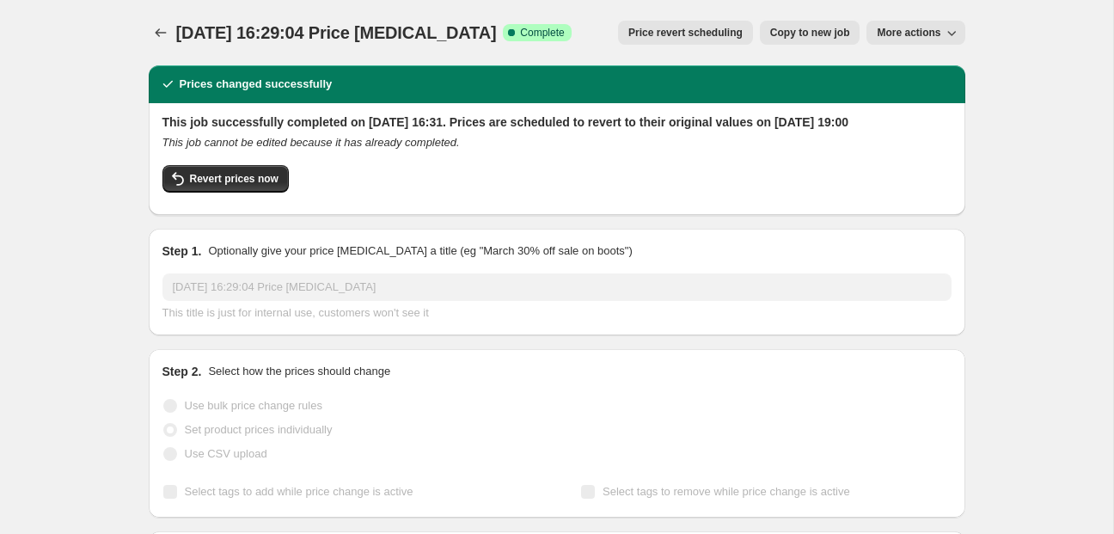
click at [909, 25] on button "More actions" at bounding box center [916, 33] width 98 height 24
click at [543, 56] on div "[DATE] 16:29:04 Price [MEDICAL_DATA]. This page is ready [DATE] 16:29:04 Price …" at bounding box center [557, 32] width 817 height 65
click at [162, 29] on icon "Price change jobs" at bounding box center [160, 32] width 17 height 17
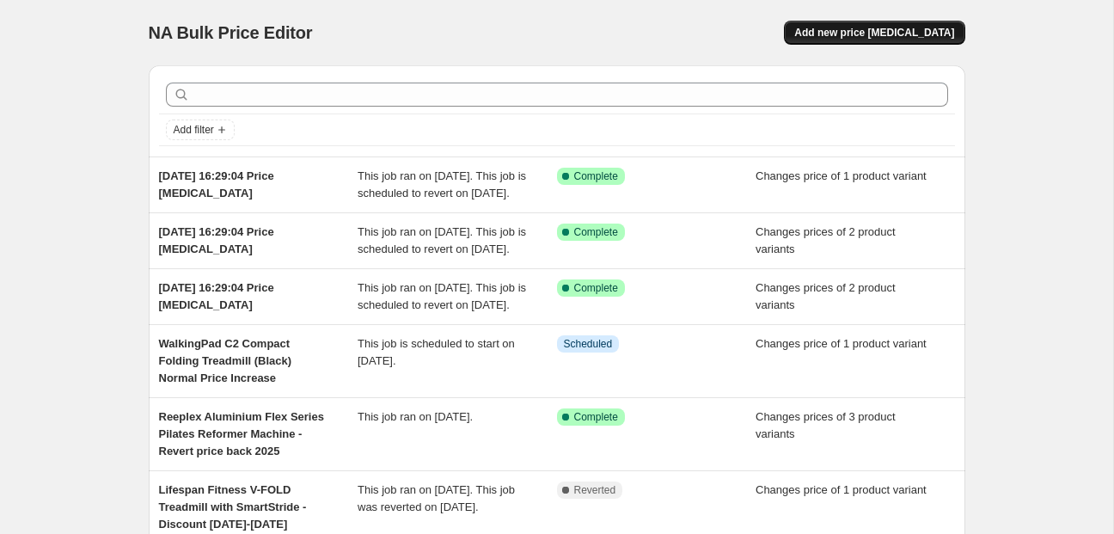
click at [882, 34] on span "Add new price [MEDICAL_DATA]" at bounding box center [875, 33] width 160 height 14
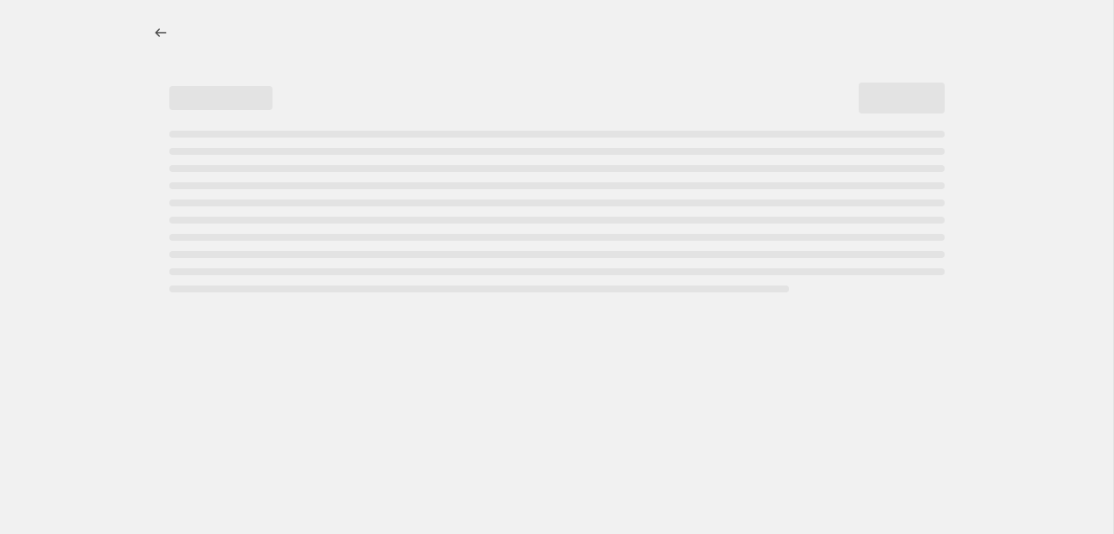
select select "percentage"
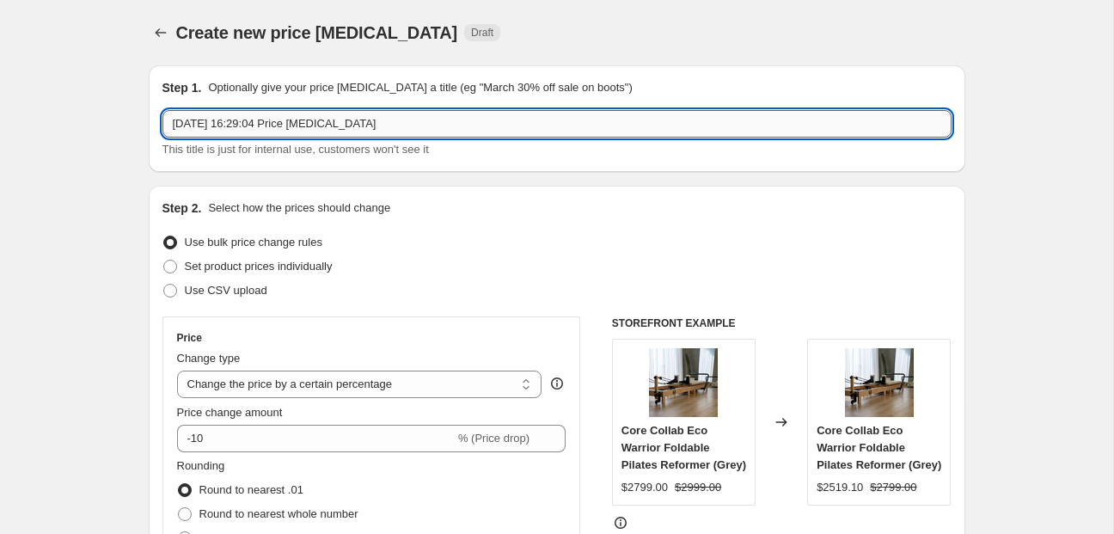
click at [329, 126] on input "[DATE] 16:29:04 Price [MEDICAL_DATA]" at bounding box center [557, 124] width 789 height 28
paste input "Lifespan Fitness WalkingPad M2 Treadmill"
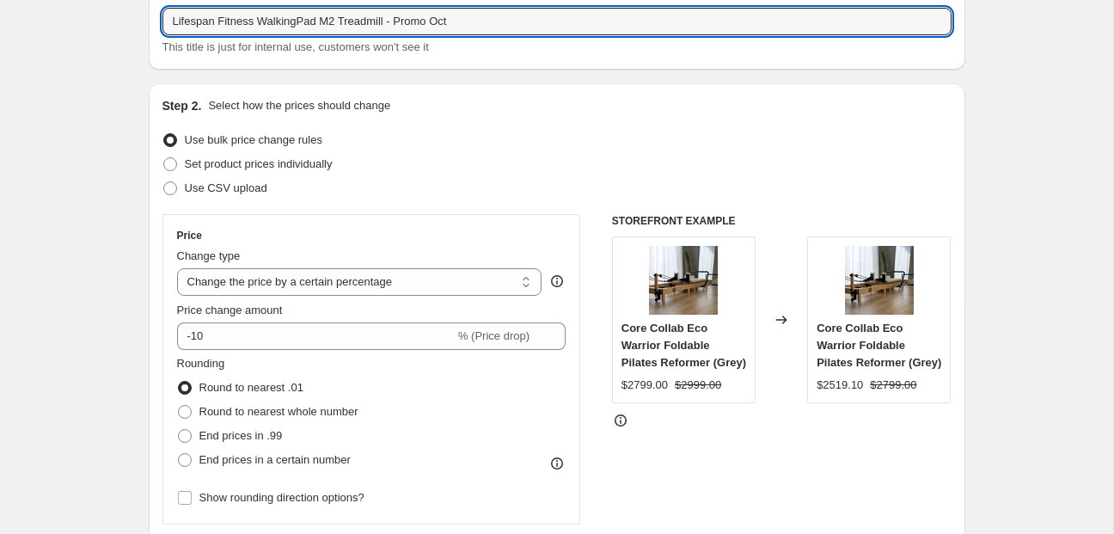
scroll to position [105, 0]
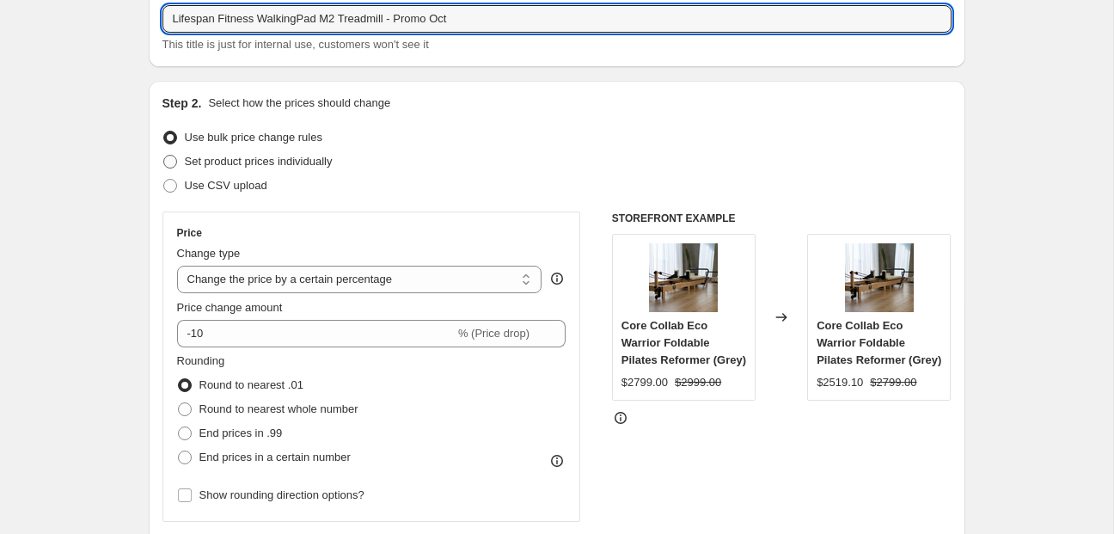
type input "Lifespan Fitness WalkingPad M2 Treadmill - Promo Oct"
click at [228, 167] on span "Set product prices individually" at bounding box center [259, 161] width 148 height 13
click at [164, 156] on input "Set product prices individually" at bounding box center [163, 155] width 1 height 1
radio input "true"
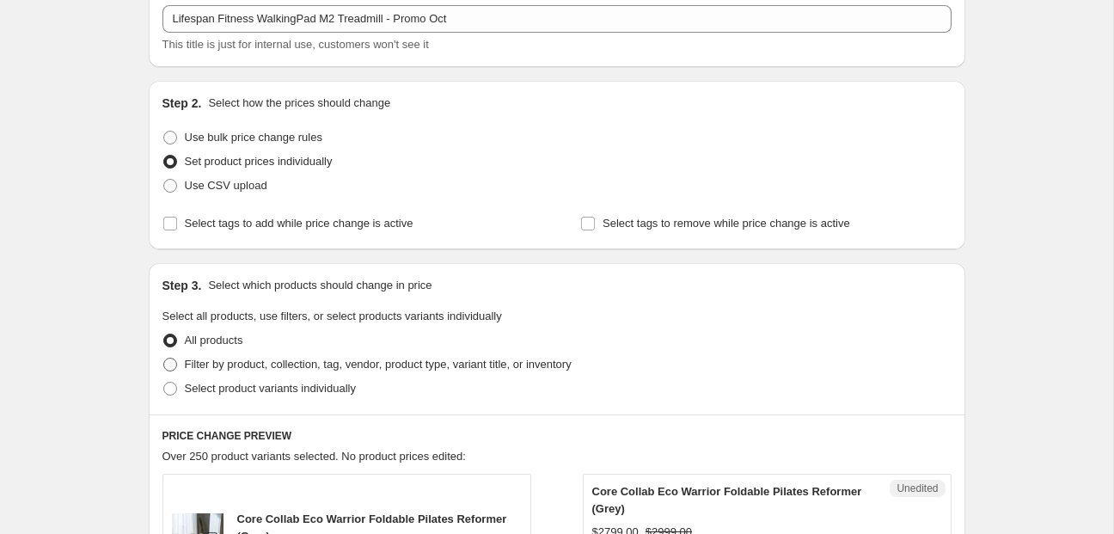
click at [469, 360] on span "Filter by product, collection, tag, vendor, product type, variant title, or inv…" at bounding box center [378, 364] width 387 height 13
click at [164, 359] on input "Filter by product, collection, tag, vendor, product type, variant title, or inv…" at bounding box center [163, 358] width 1 height 1
radio input "true"
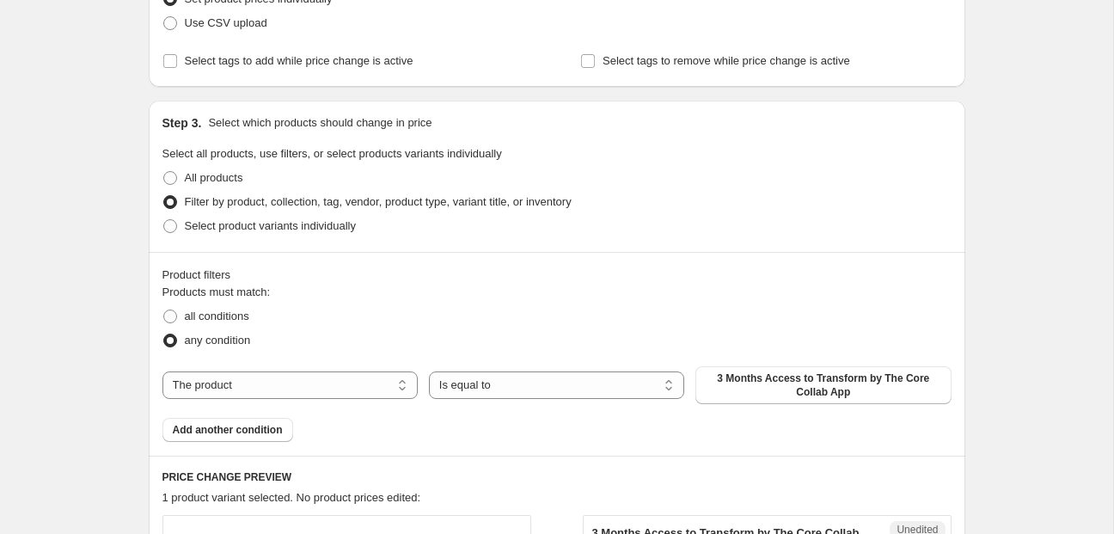
scroll to position [271, 0]
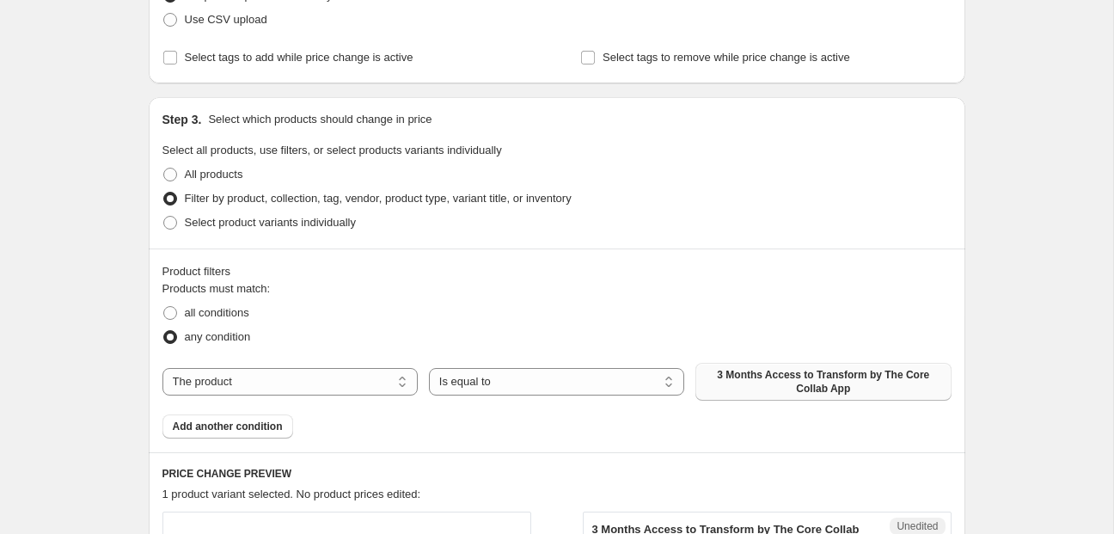
click at [779, 380] on span "3 Months Access to Transform by The Core Collab App" at bounding box center [823, 382] width 235 height 28
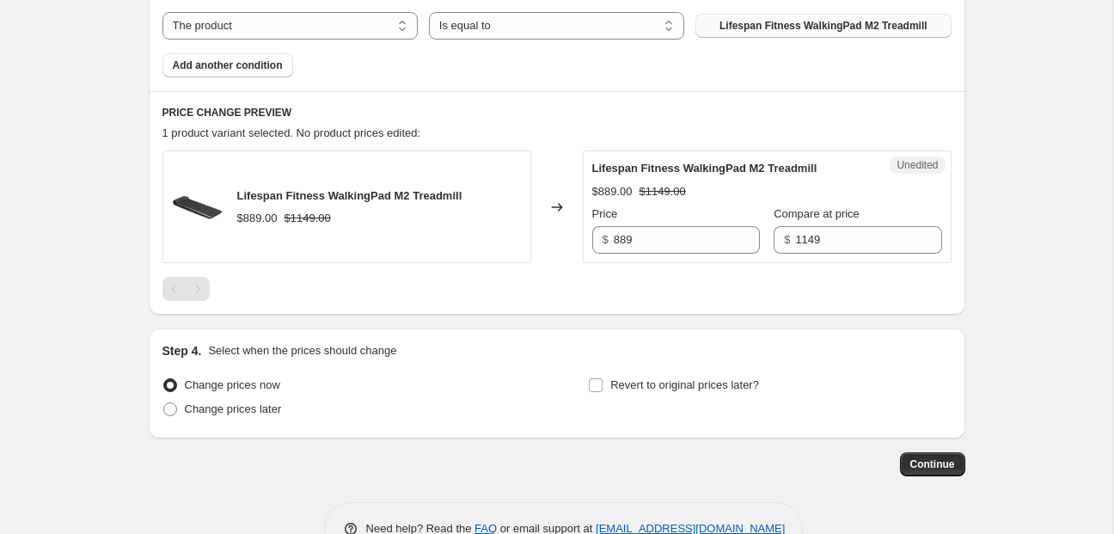
scroll to position [626, 0]
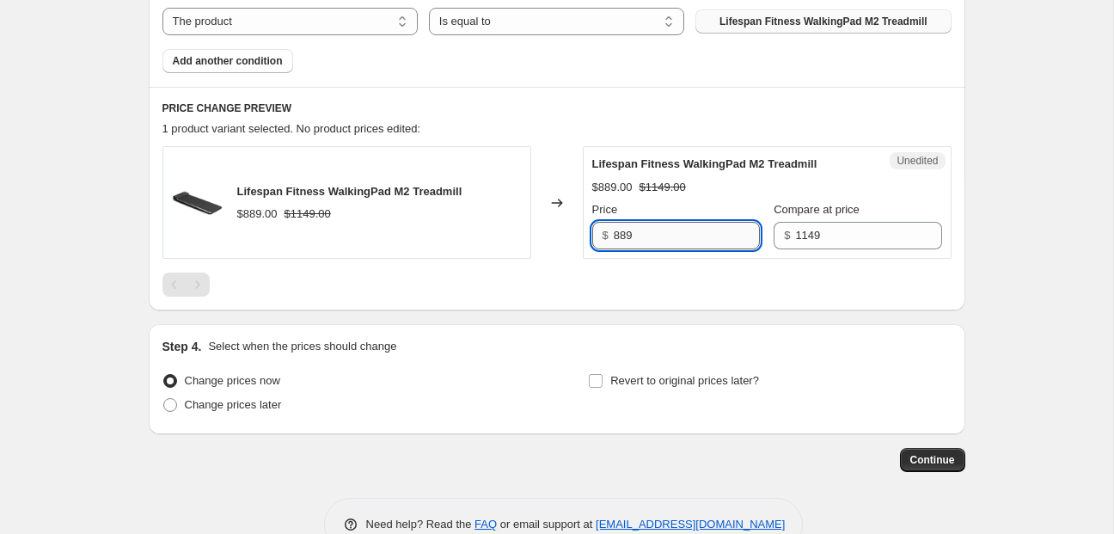
click at [624, 238] on input "889" at bounding box center [687, 236] width 146 height 28
type input "739"
click at [629, 291] on div at bounding box center [557, 285] width 789 height 24
click at [599, 378] on input "Revert to original prices later?" at bounding box center [596, 381] width 14 height 14
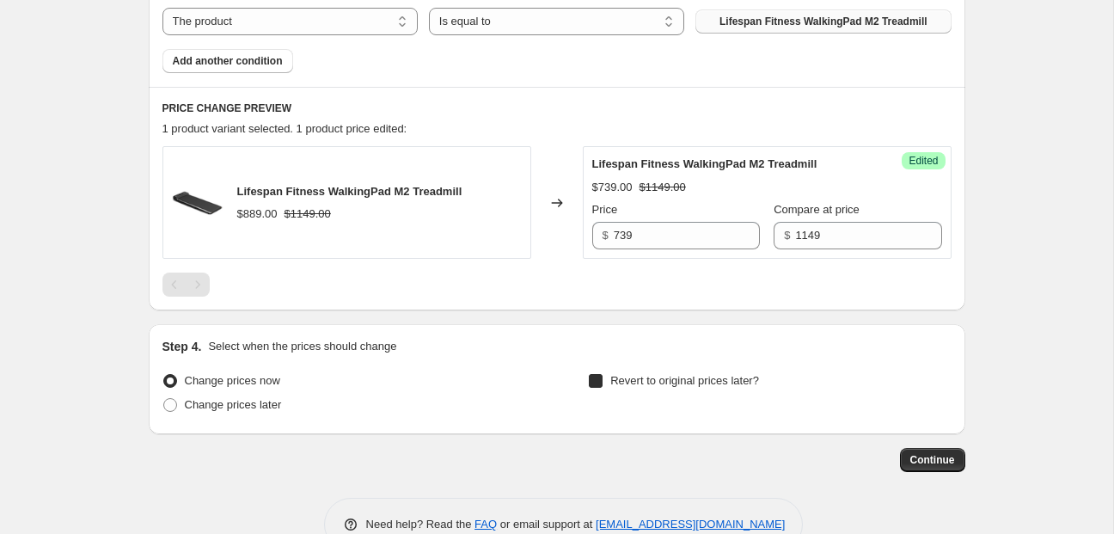
checkbox input "true"
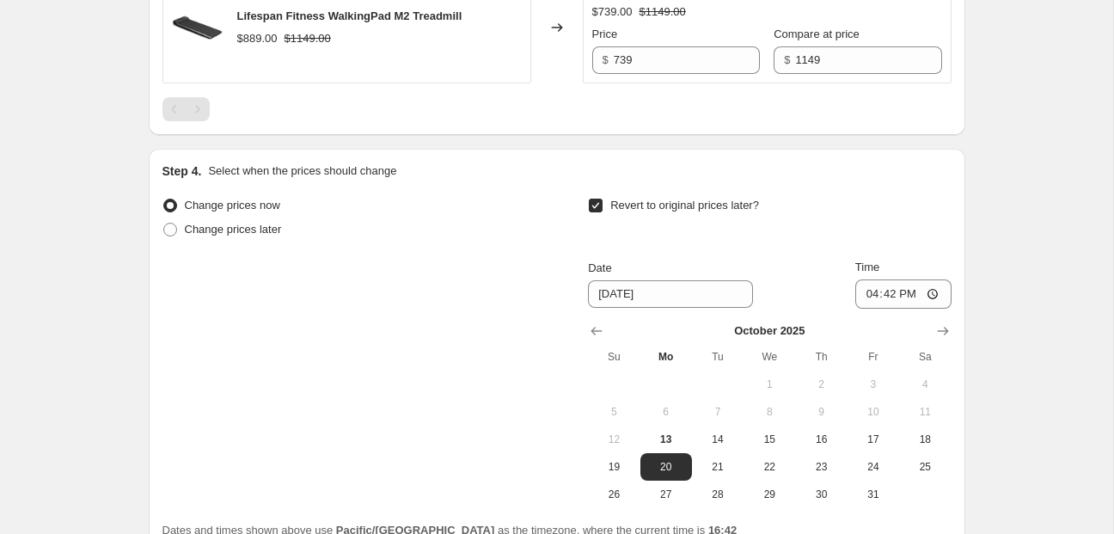
scroll to position [851, 0]
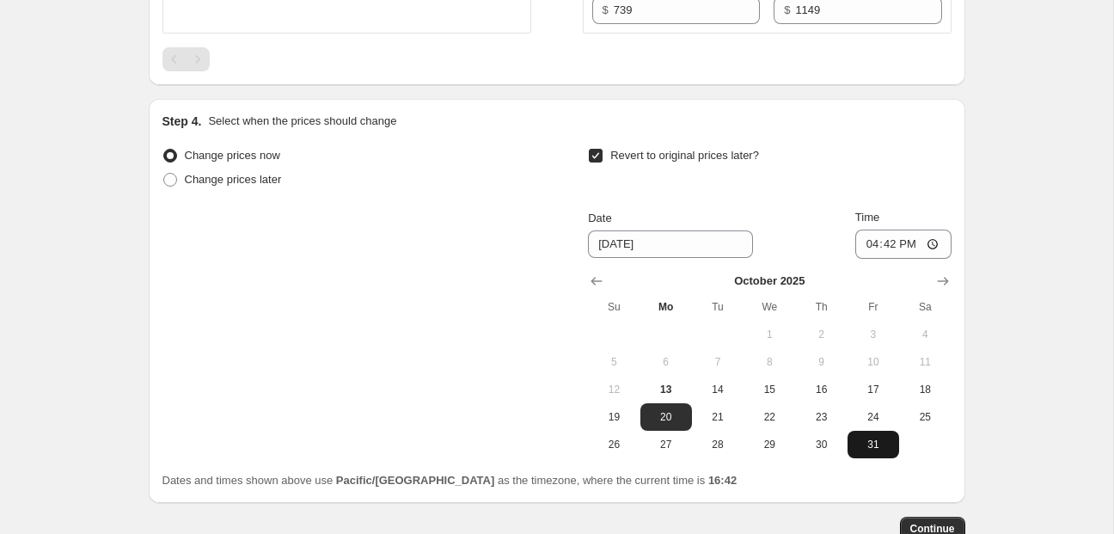
click at [893, 438] on button "31" at bounding box center [874, 445] width 52 height 28
type input "[DATE]"
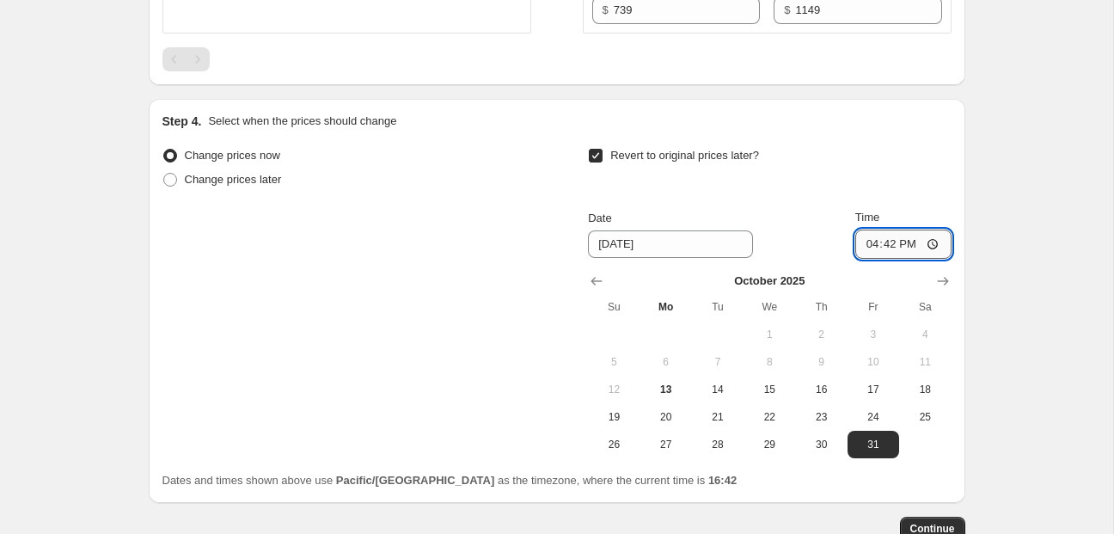
click at [866, 242] on input "16:42" at bounding box center [904, 244] width 96 height 29
type input "19:00"
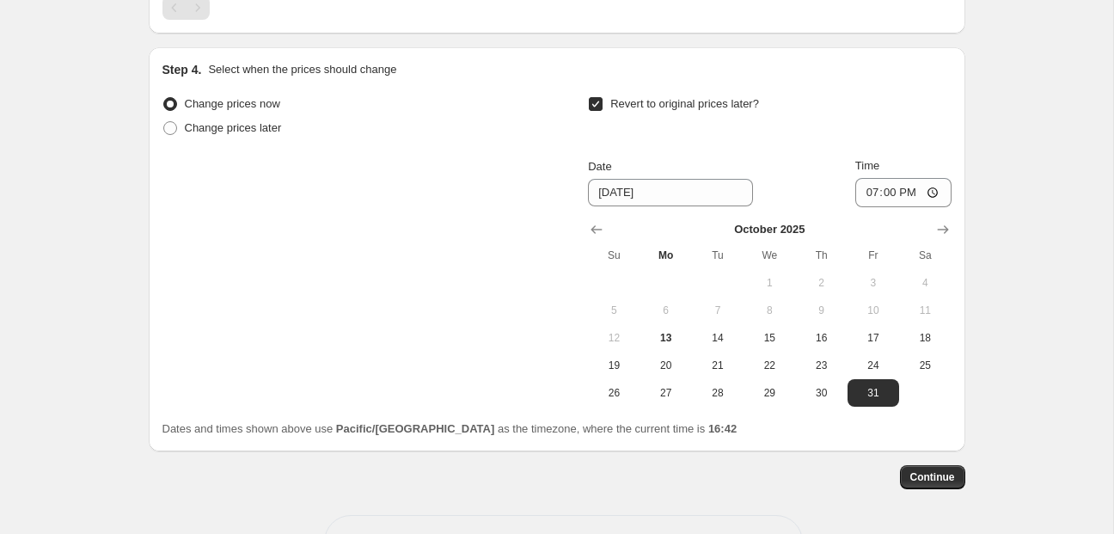
scroll to position [935, 0]
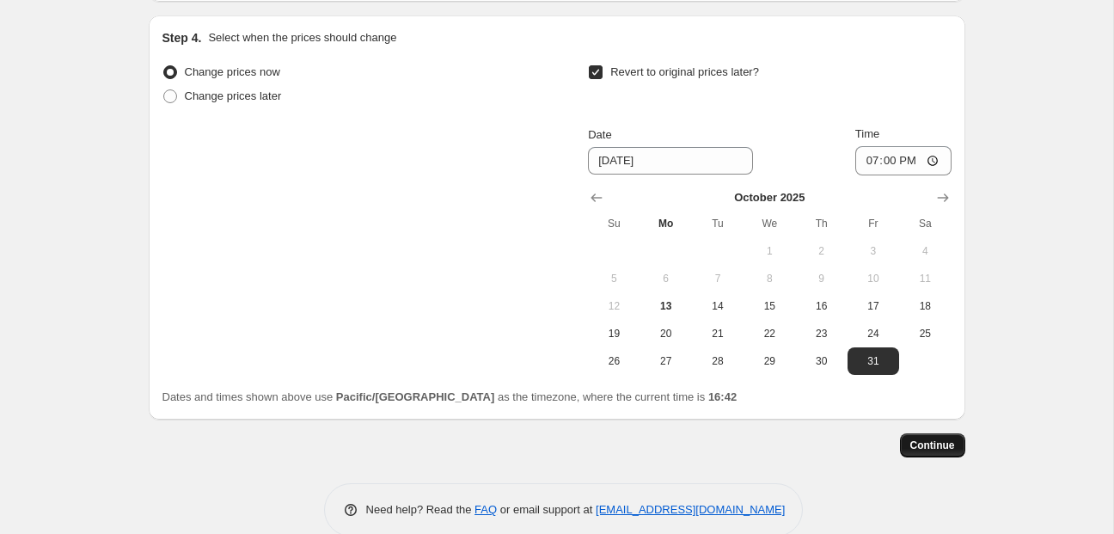
click at [931, 449] on span "Continue" at bounding box center [933, 446] width 45 height 14
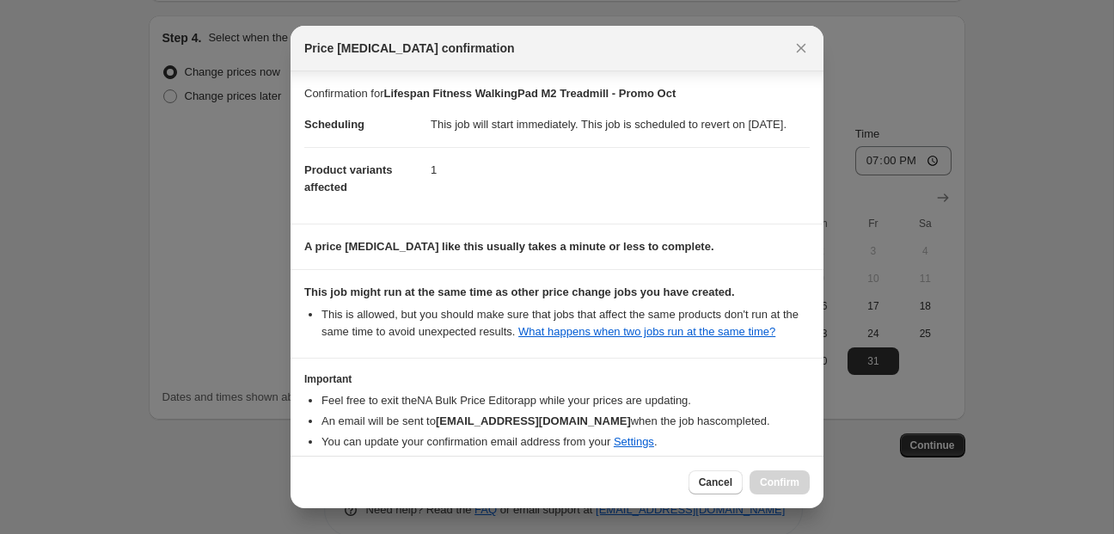
scroll to position [116, 0]
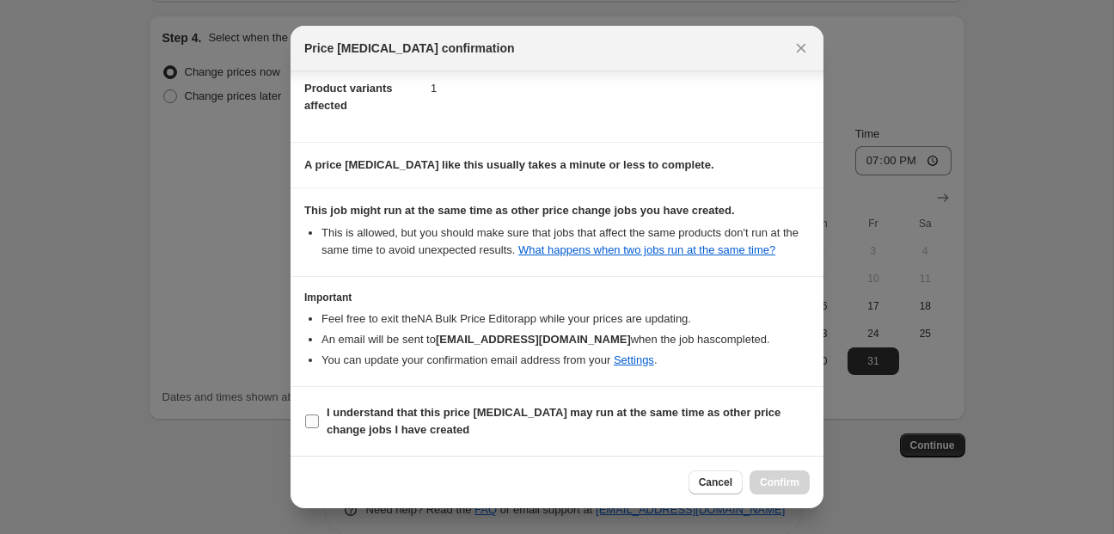
click at [314, 416] on input "I understand that this price [MEDICAL_DATA] may run at the same time as other p…" at bounding box center [312, 421] width 14 height 14
checkbox input "true"
click at [773, 476] on span "Confirm" at bounding box center [780, 483] width 40 height 14
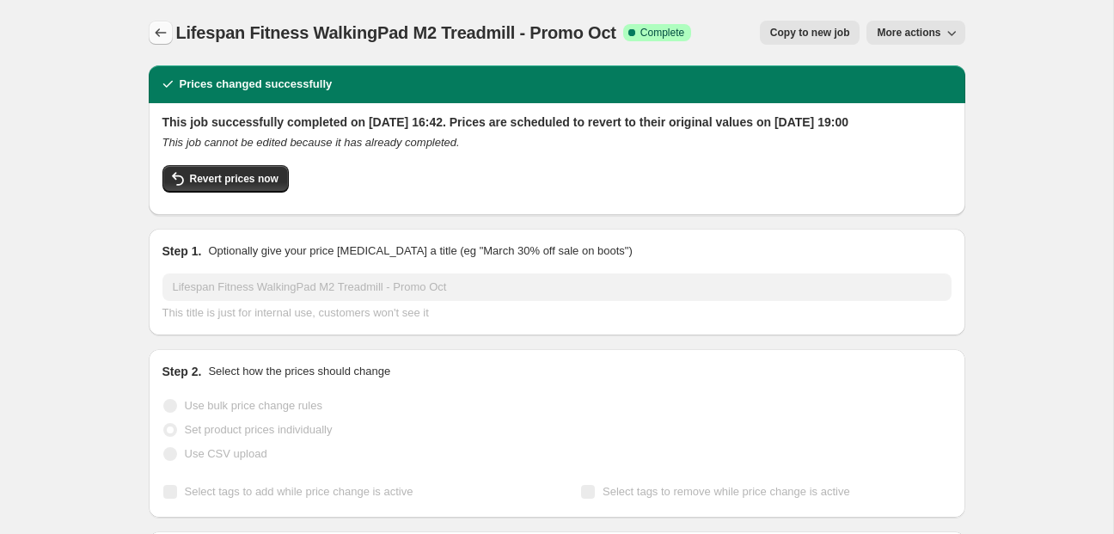
click at [156, 37] on icon "Price change jobs" at bounding box center [160, 32] width 17 height 17
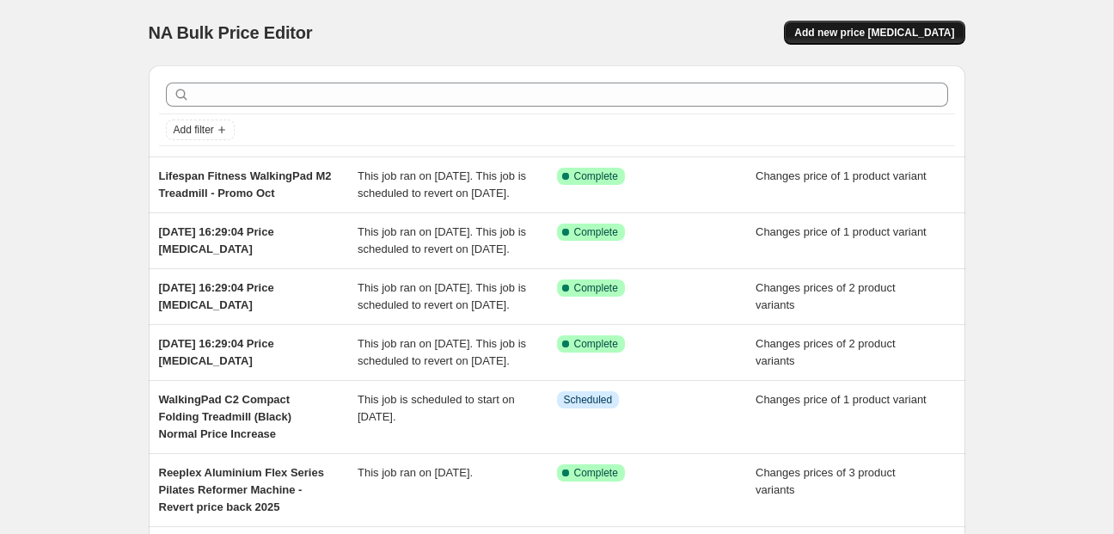
click at [891, 25] on button "Add new price [MEDICAL_DATA]" at bounding box center [874, 33] width 181 height 24
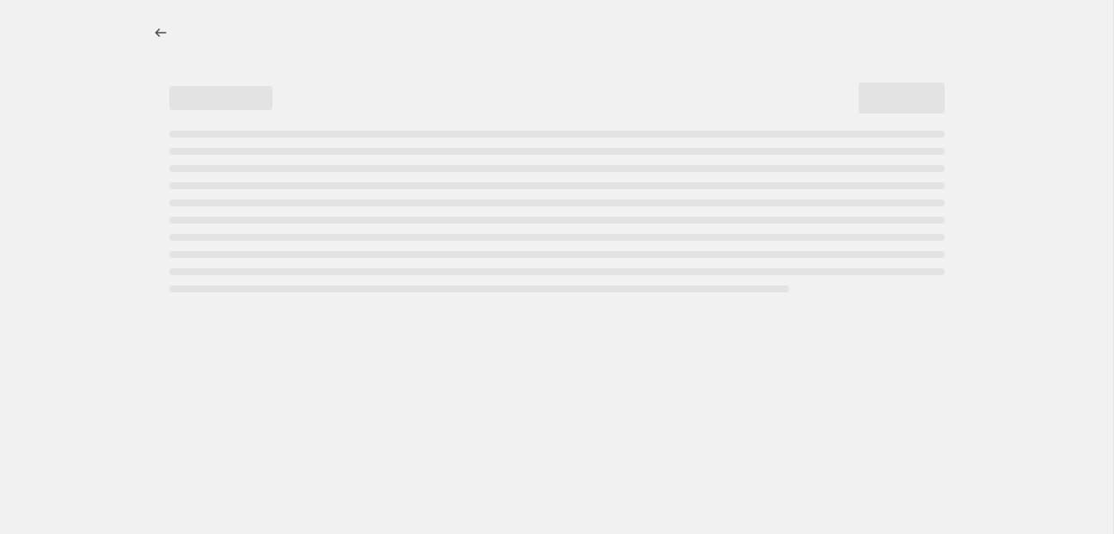
select select "percentage"
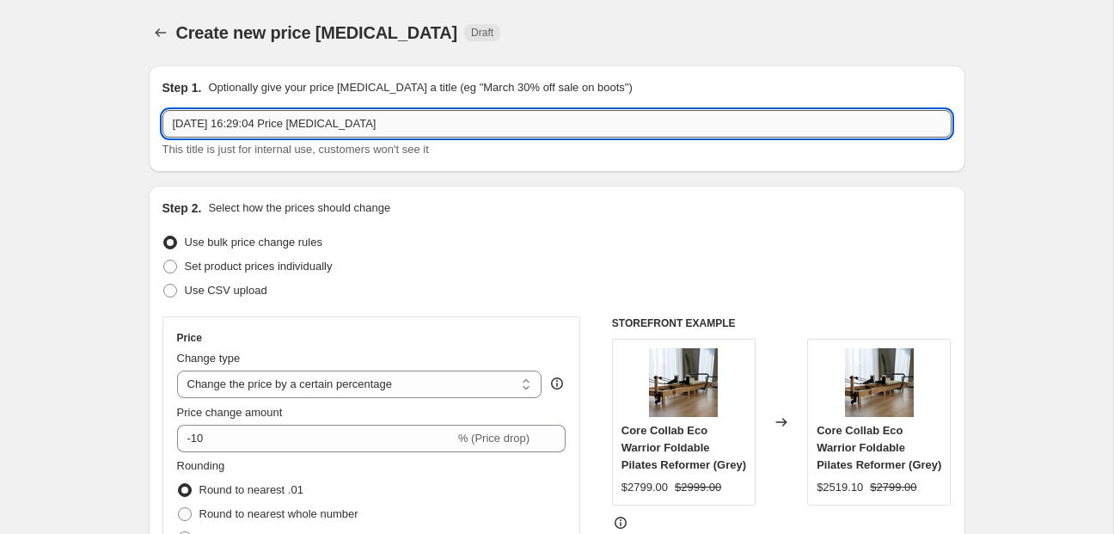
click at [330, 121] on input "[DATE] 16:29:04 Price [MEDICAL_DATA]" at bounding box center [557, 124] width 789 height 28
paste input "Lifespan Fitness V-FOLD Treadmill with SmartStride"
type input "Lifespan Fitness V-FOLD Treadmill with SmartStride - Promo Oct"
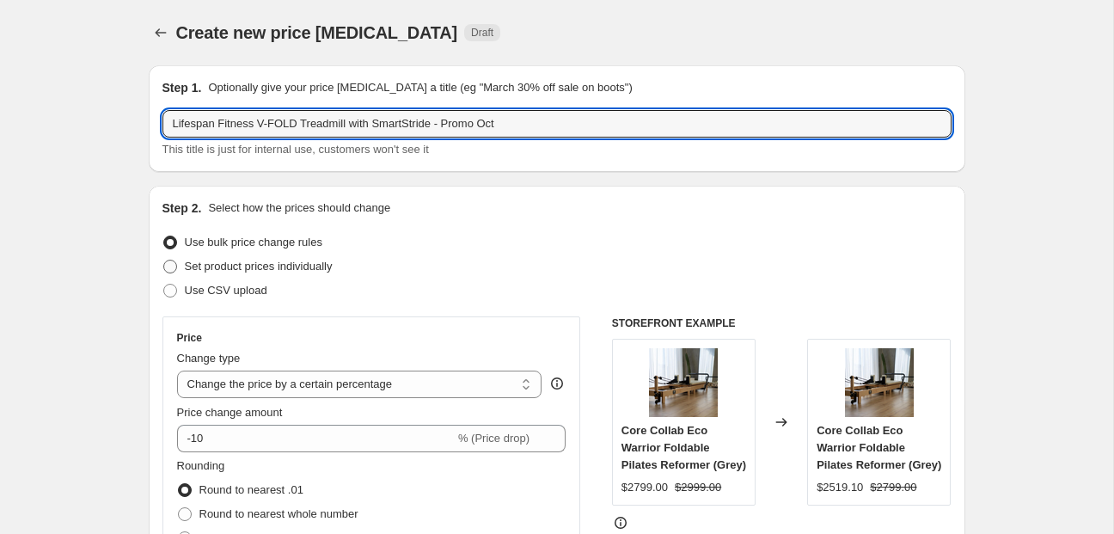
click at [206, 267] on span "Set product prices individually" at bounding box center [259, 266] width 148 height 13
click at [164, 261] on input "Set product prices individually" at bounding box center [163, 260] width 1 height 1
radio input "true"
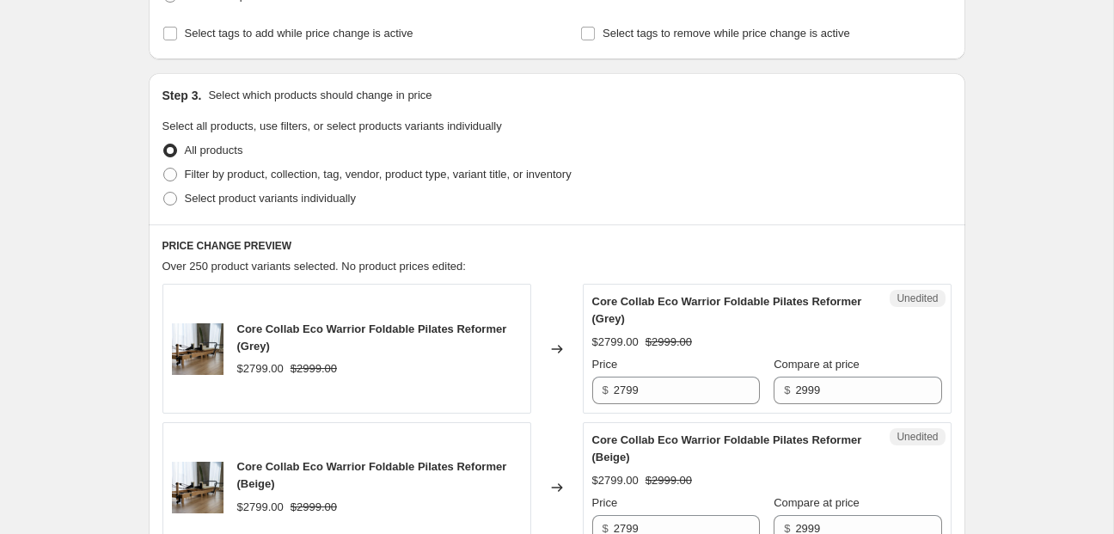
scroll to position [297, 0]
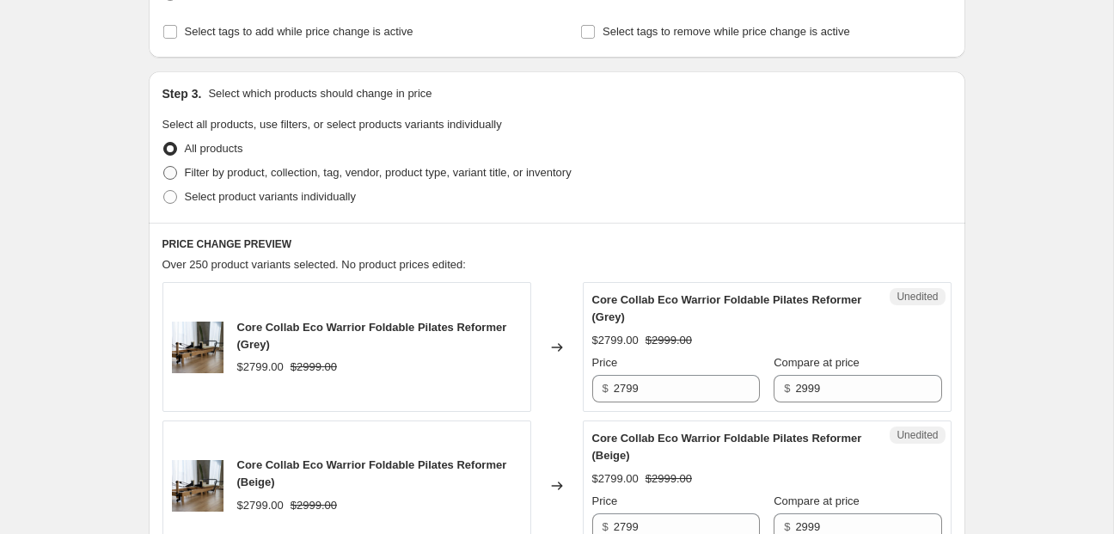
click at [225, 169] on span "Filter by product, collection, tag, vendor, product type, variant title, or inv…" at bounding box center [378, 172] width 387 height 13
click at [164, 167] on input "Filter by product, collection, tag, vendor, product type, variant title, or inv…" at bounding box center [163, 166] width 1 height 1
radio input "true"
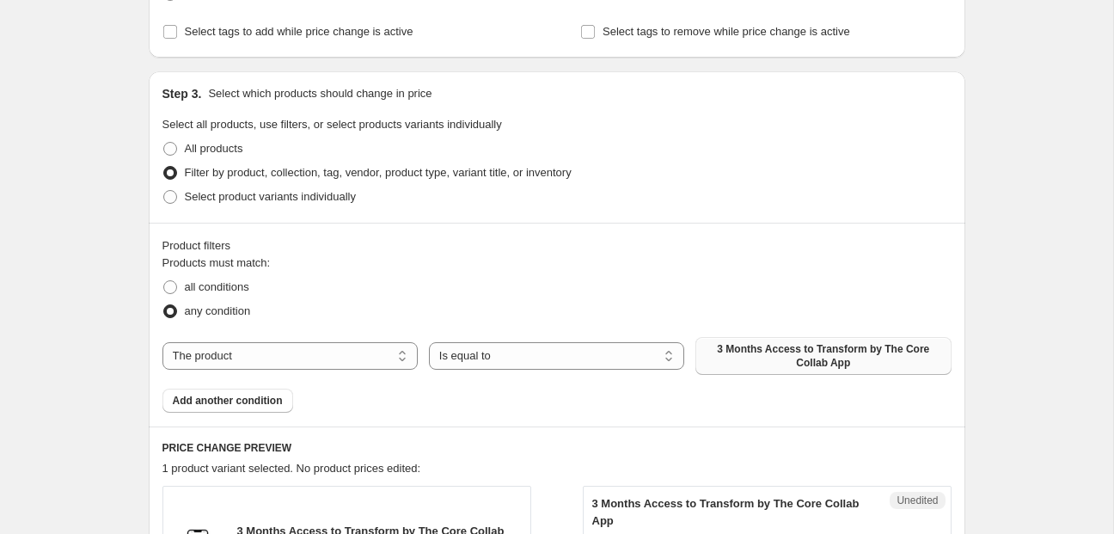
click at [792, 359] on span "3 Months Access to Transform by The Core Collab App" at bounding box center [823, 356] width 235 height 28
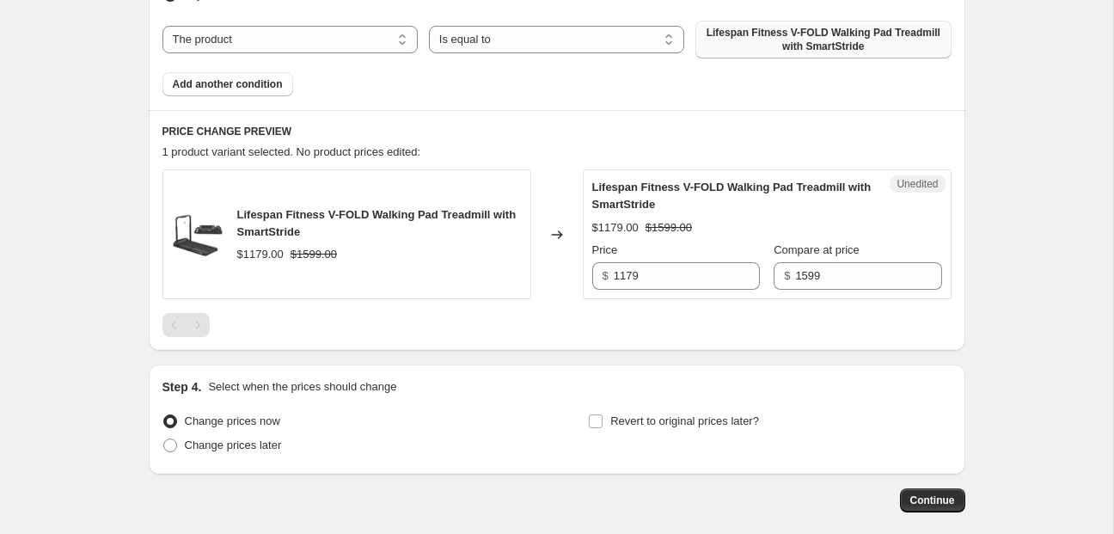
scroll to position [615, 0]
click at [608, 276] on span "$" at bounding box center [606, 273] width 6 height 13
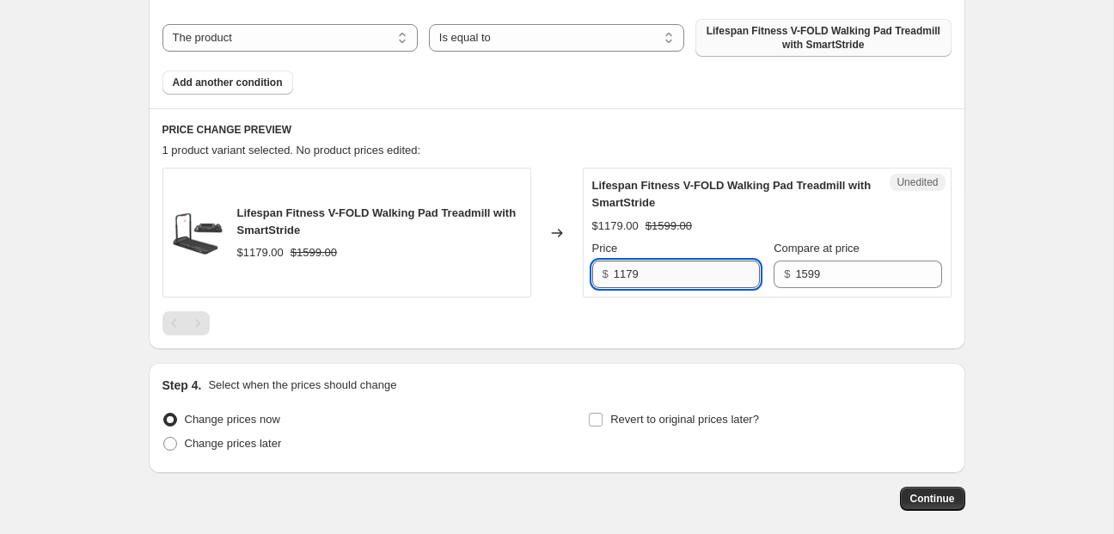
click at [623, 273] on input "1179" at bounding box center [687, 275] width 146 height 28
type input "999"
click at [595, 422] on input "Revert to original prices later?" at bounding box center [596, 420] width 14 height 14
checkbox input "true"
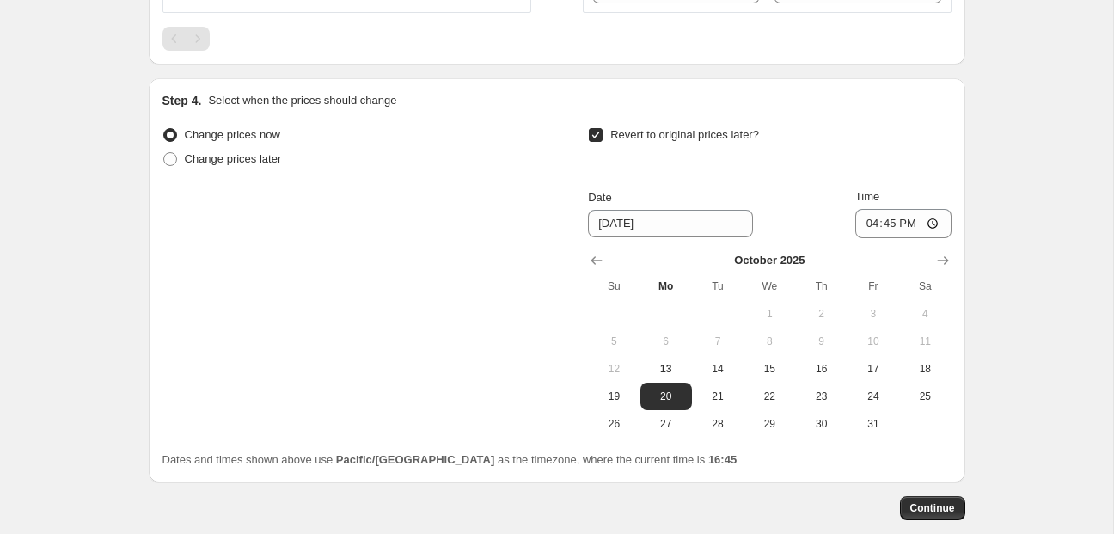
scroll to position [927, 0]
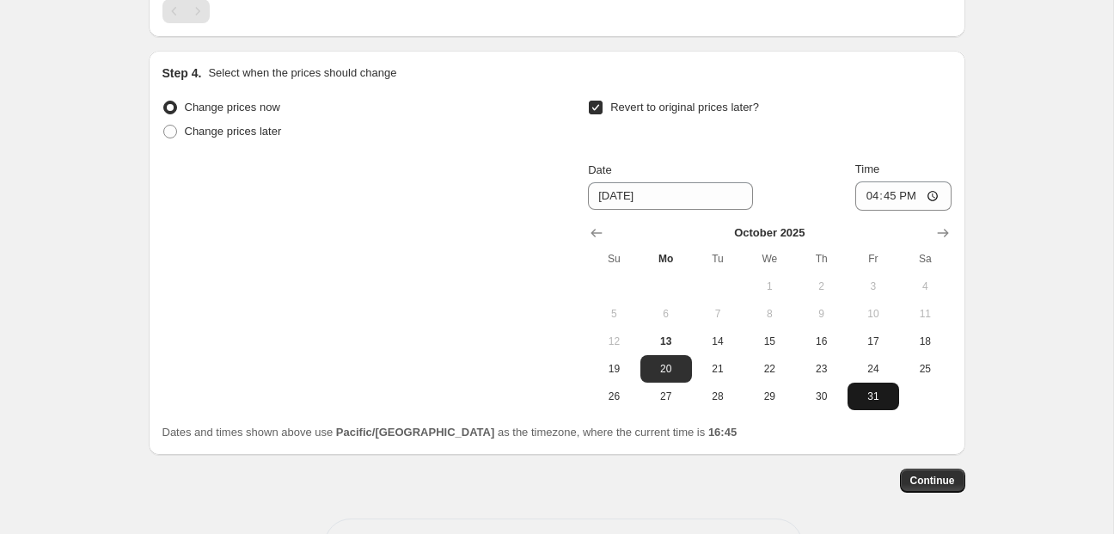
click at [875, 401] on span "31" at bounding box center [874, 397] width 38 height 14
type input "[DATE]"
click at [867, 193] on input "16:45" at bounding box center [904, 195] width 96 height 29
type input "19:00"
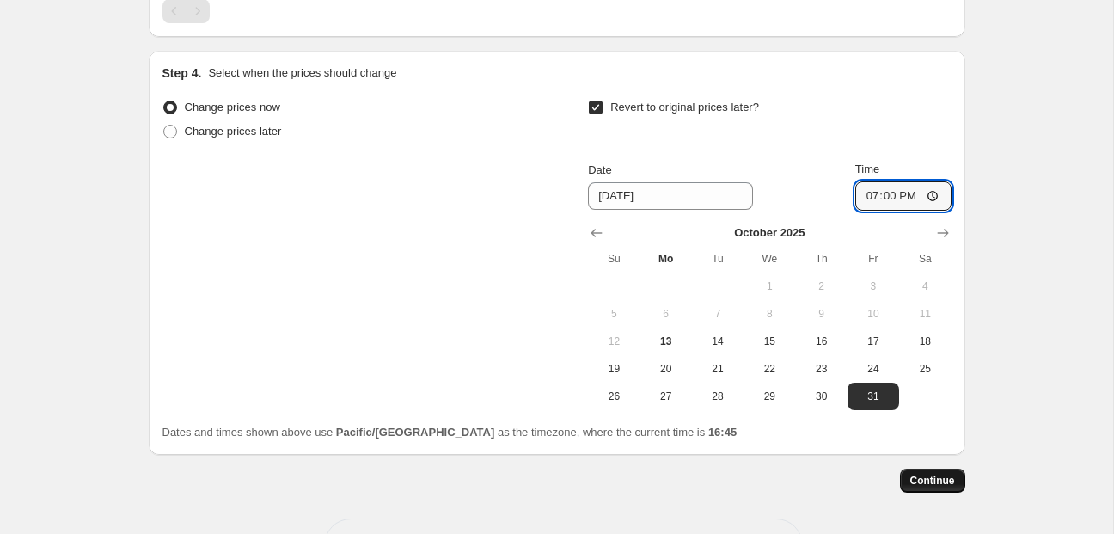
click at [919, 488] on span "Continue" at bounding box center [933, 481] width 45 height 14
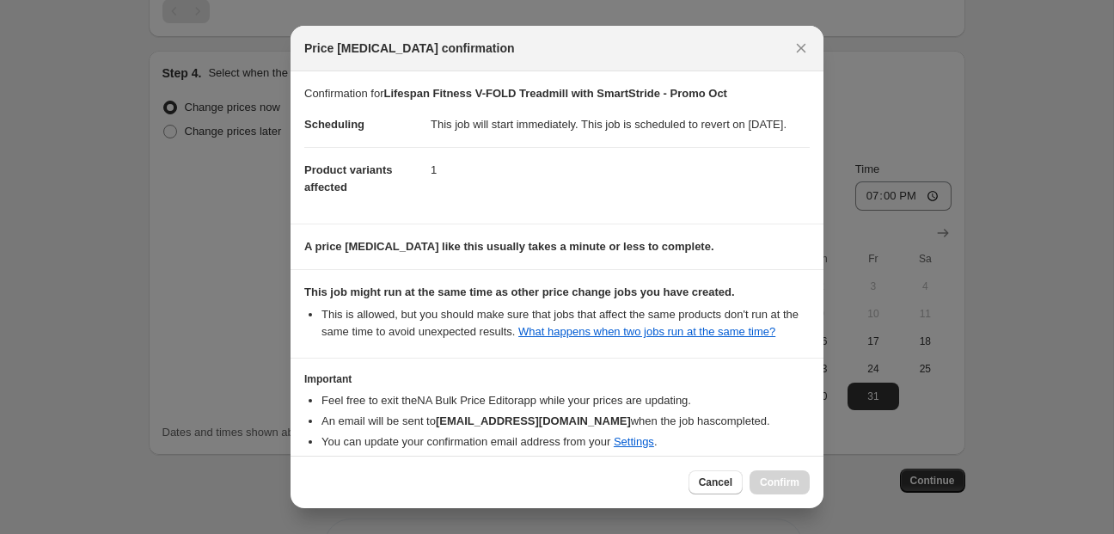
scroll to position [116, 0]
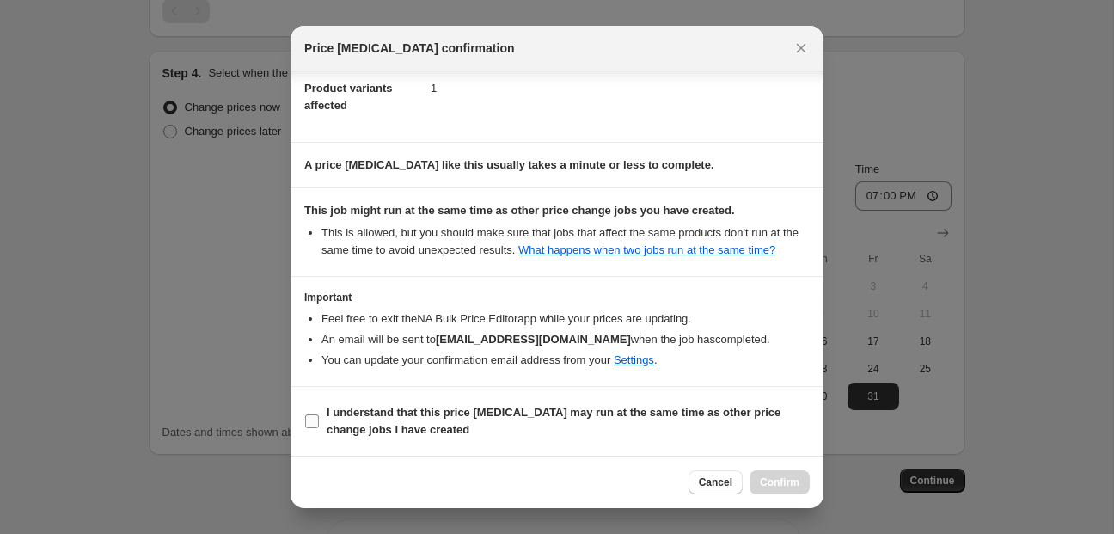
click at [366, 420] on span "I understand that this price [MEDICAL_DATA] may run at the same time as other p…" at bounding box center [568, 421] width 483 height 34
click at [319, 420] on input "I understand that this price [MEDICAL_DATA] may run at the same time as other p…" at bounding box center [312, 421] width 14 height 14
checkbox input "true"
click at [779, 485] on span "Confirm" at bounding box center [780, 483] width 40 height 14
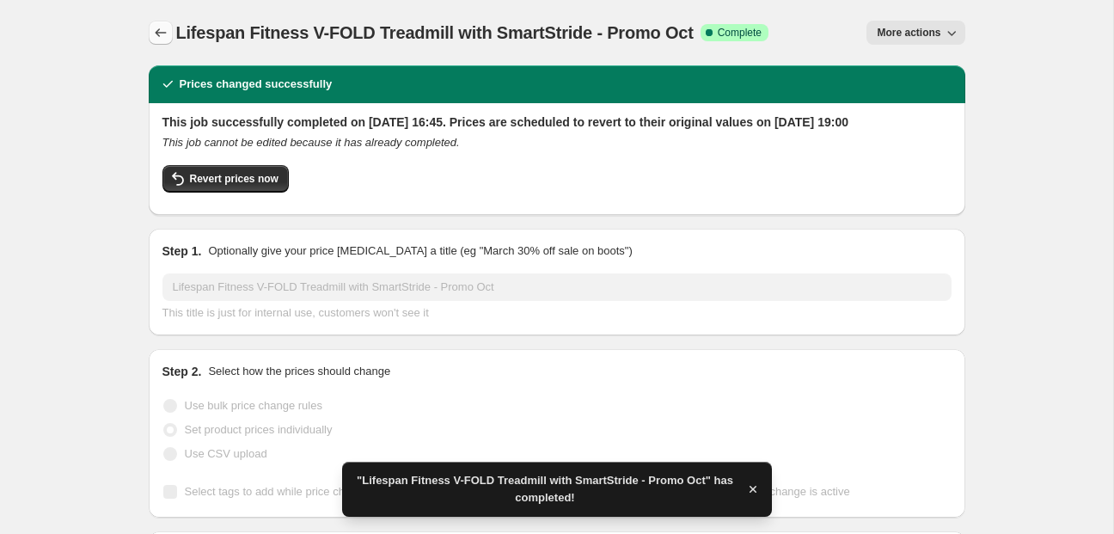
click at [162, 34] on icon "Price change jobs" at bounding box center [160, 32] width 17 height 17
